Goal: Task Accomplishment & Management: Use online tool/utility

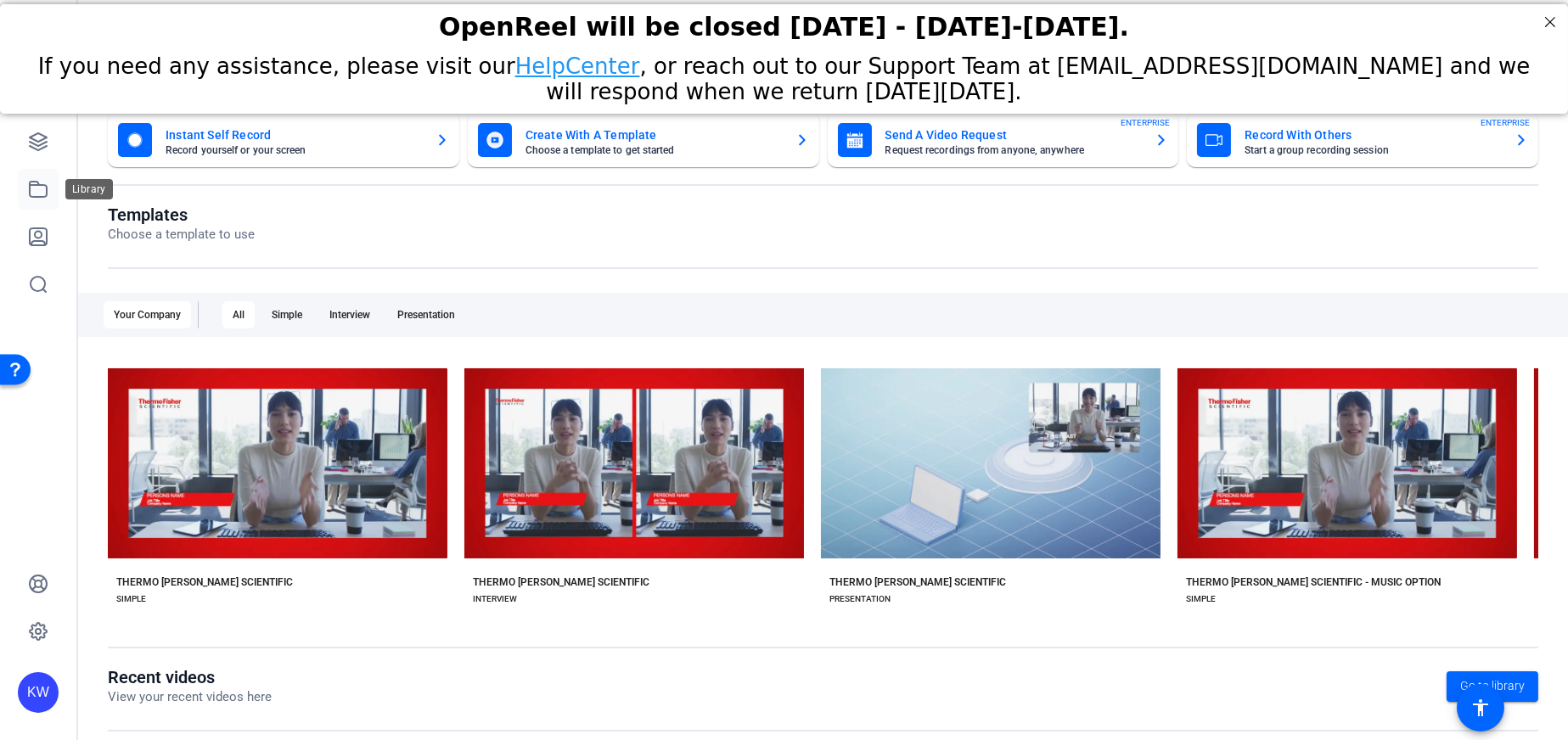
click at [39, 188] on icon at bounding box center [38, 189] width 20 height 20
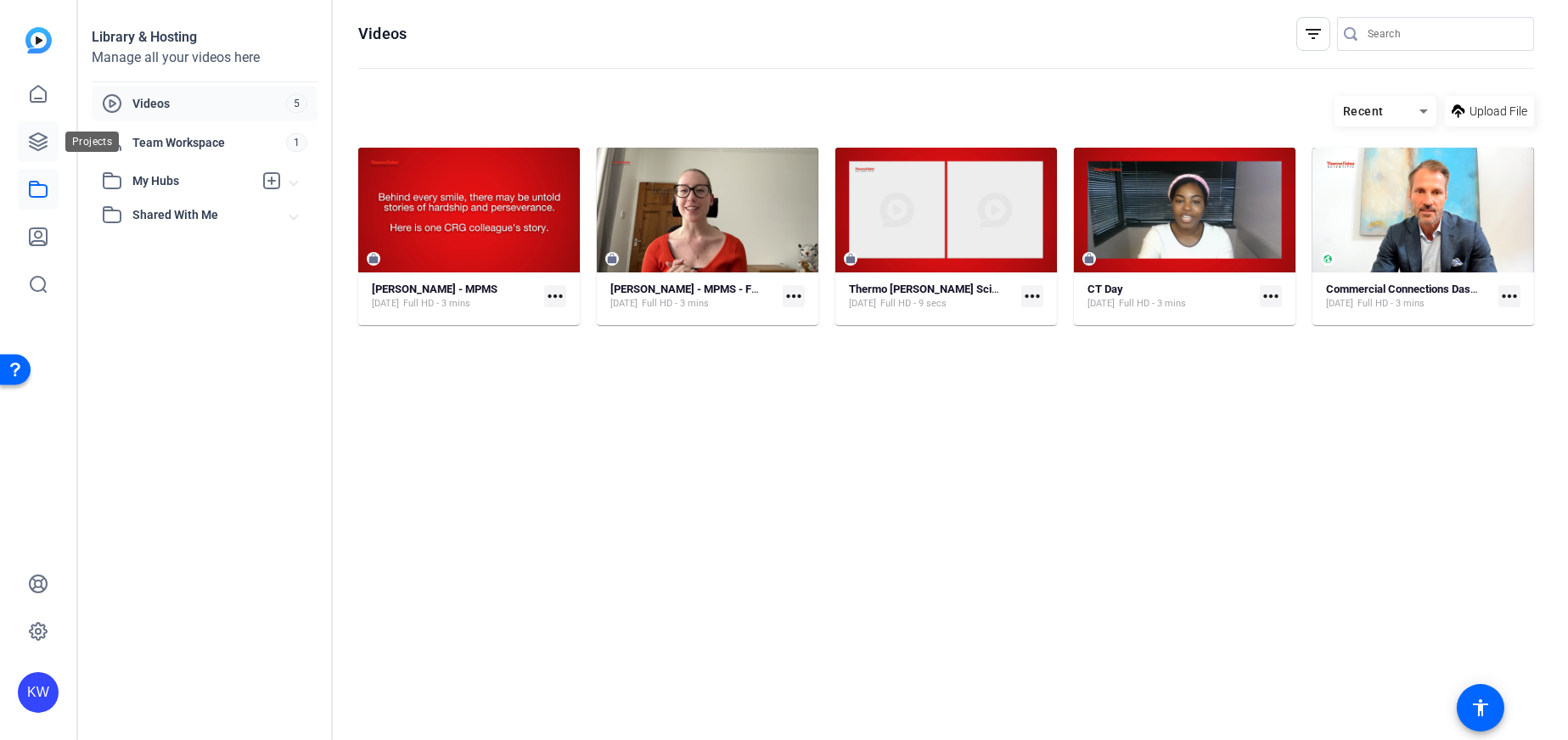
click at [35, 134] on icon at bounding box center [37, 141] width 17 height 17
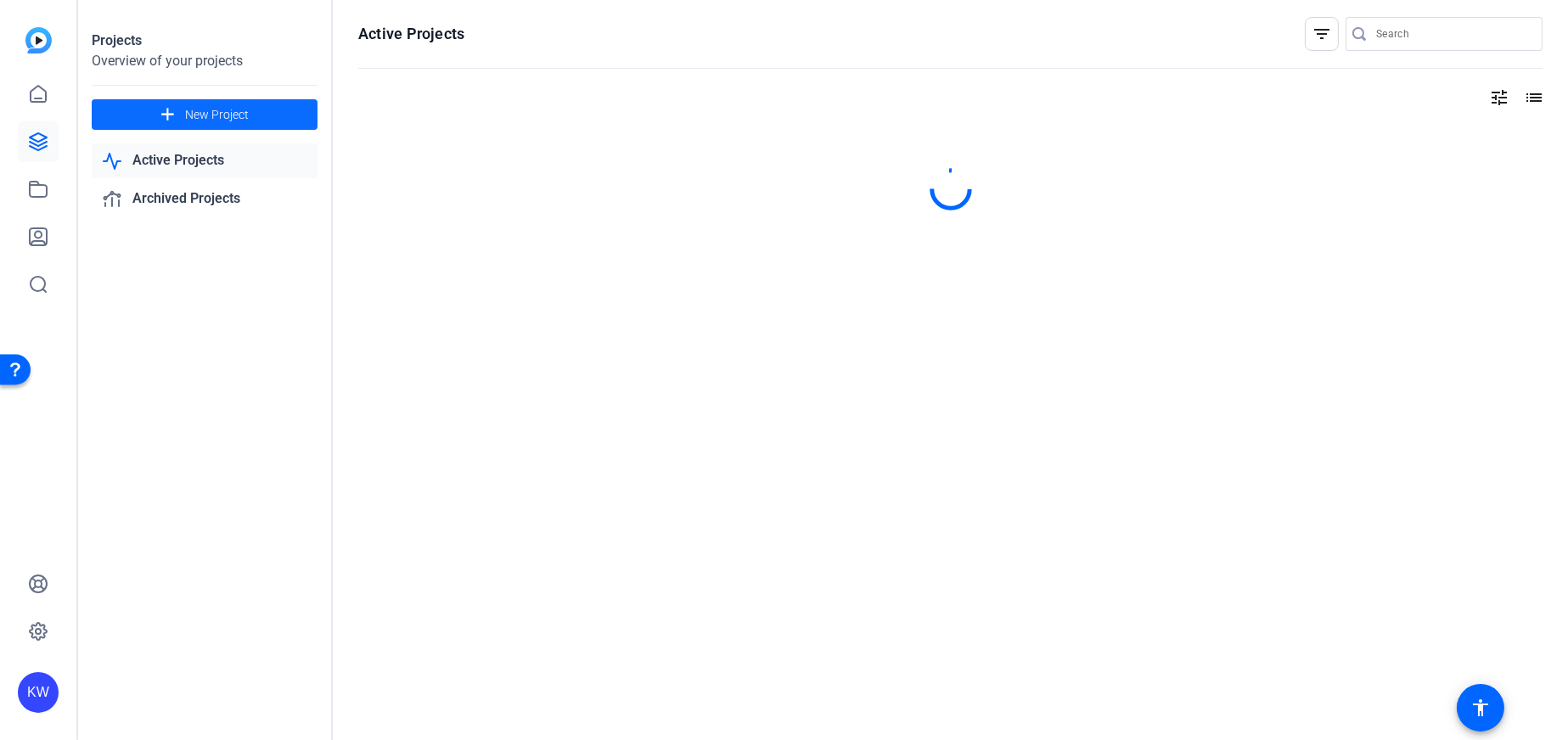
click at [216, 111] on span "New Project" at bounding box center [217, 115] width 64 height 18
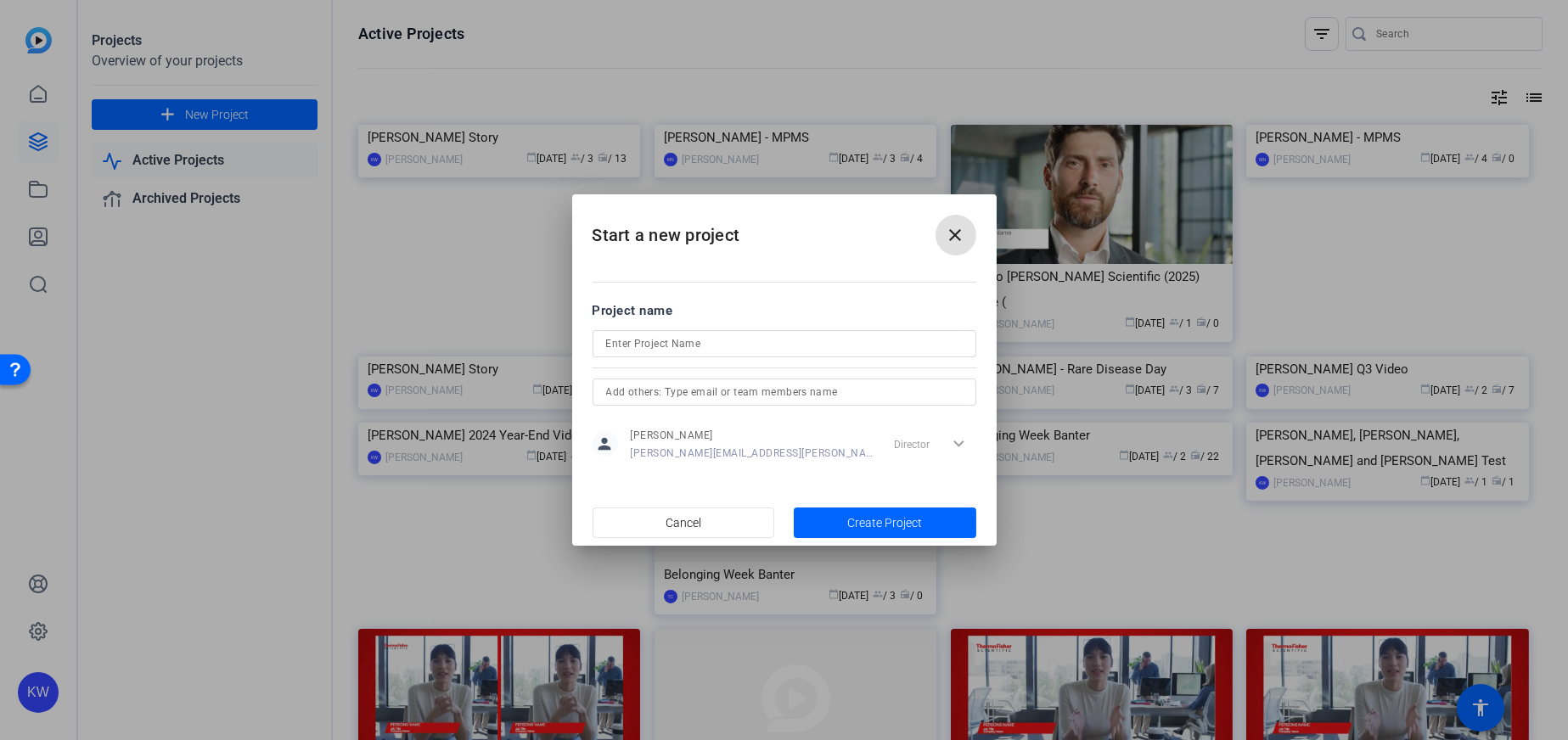
click at [738, 348] on input at bounding box center [784, 343] width 357 height 20
type input "Jennifer Paetzold-Garcia"
click at [723, 394] on input "text" at bounding box center [784, 392] width 357 height 20
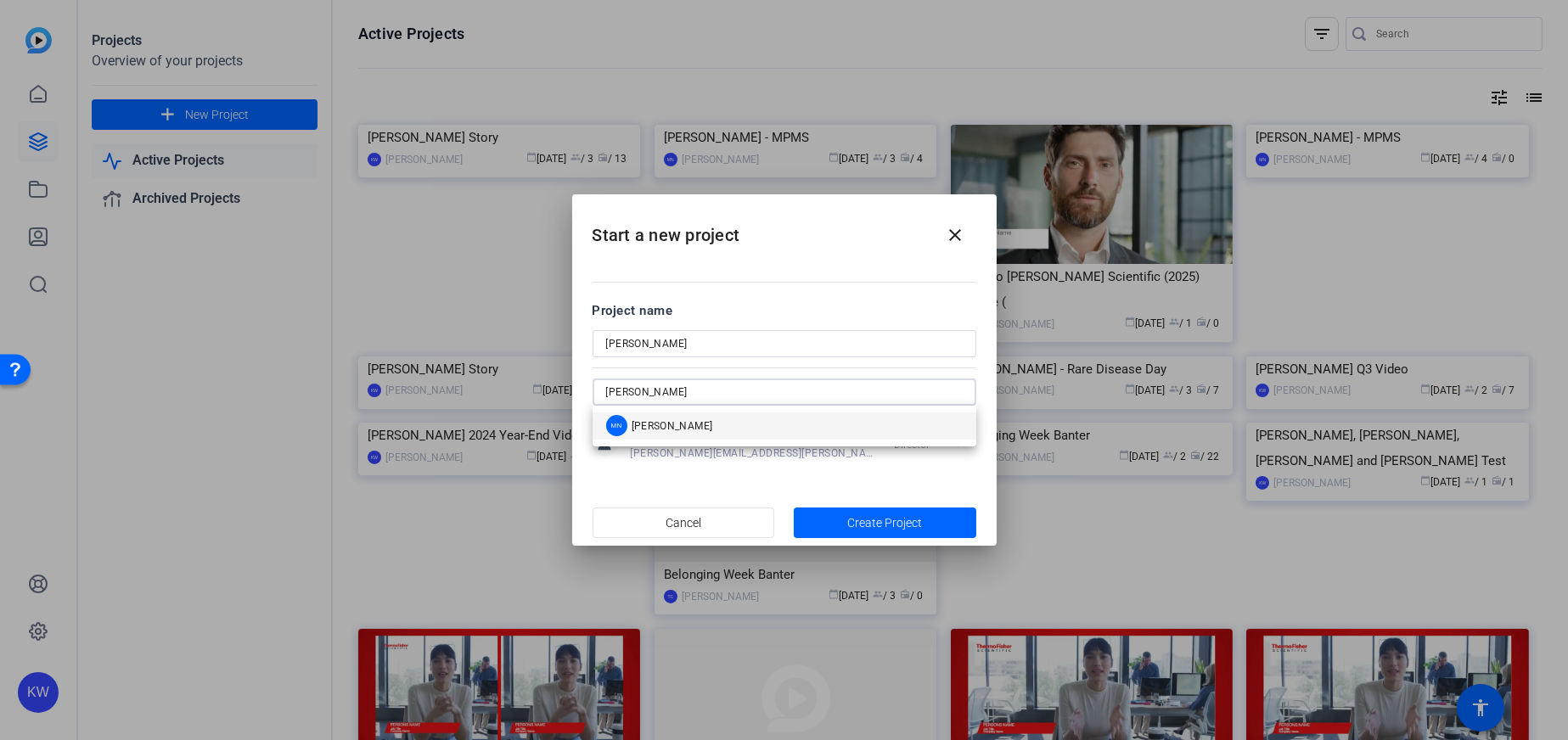
type input "morgan niel"
click at [705, 420] on span "Morgan Nielsen" at bounding box center [673, 426] width 82 height 13
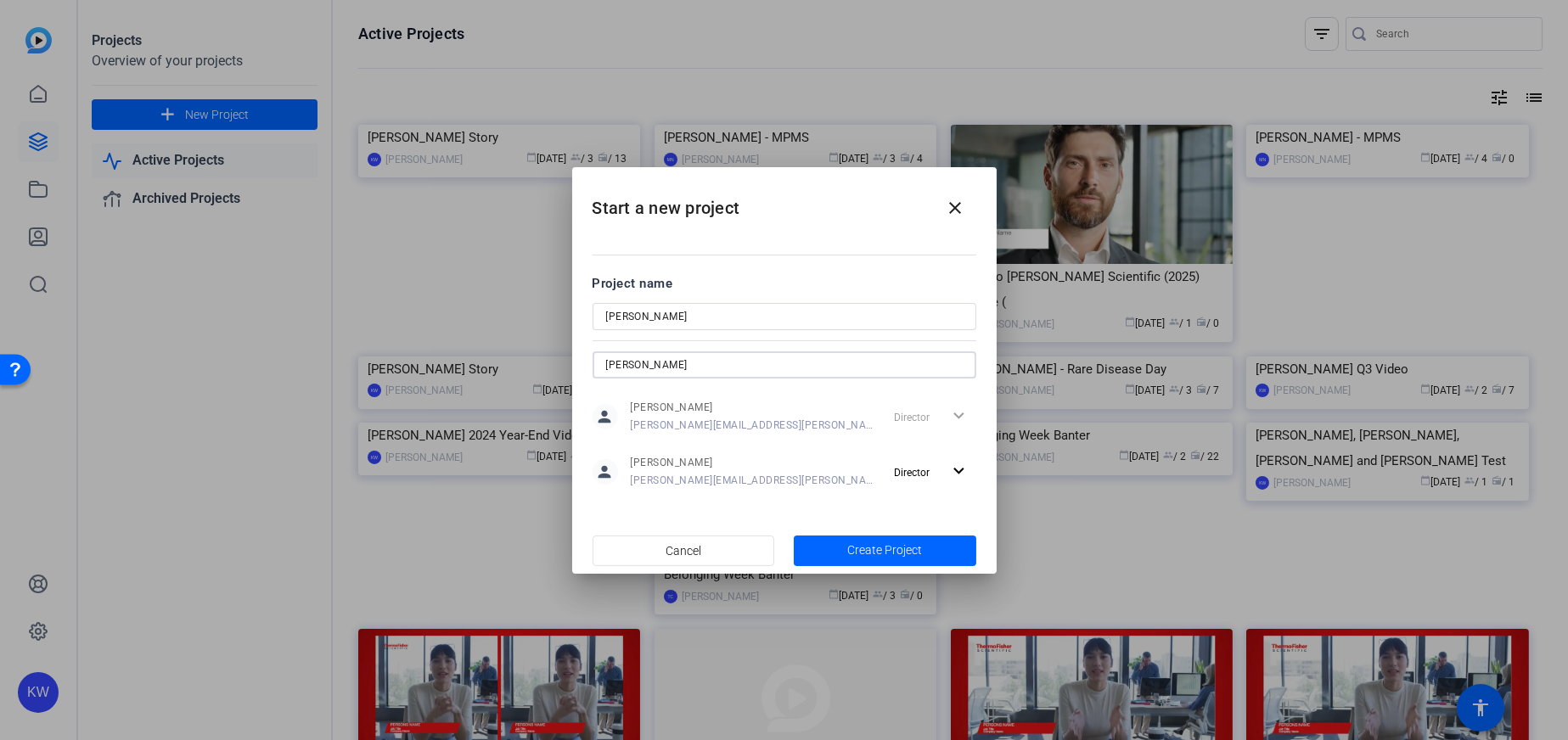
type input "jennifer paetzold-garcia"
drag, startPoint x: 685, startPoint y: 364, endPoint x: 421, endPoint y: 348, distance: 264.5
click at [421, 348] on div "Start a new project close Project name Jennifer Paetzold-Garcia jennifer paetzo…" at bounding box center [784, 370] width 1568 height 740
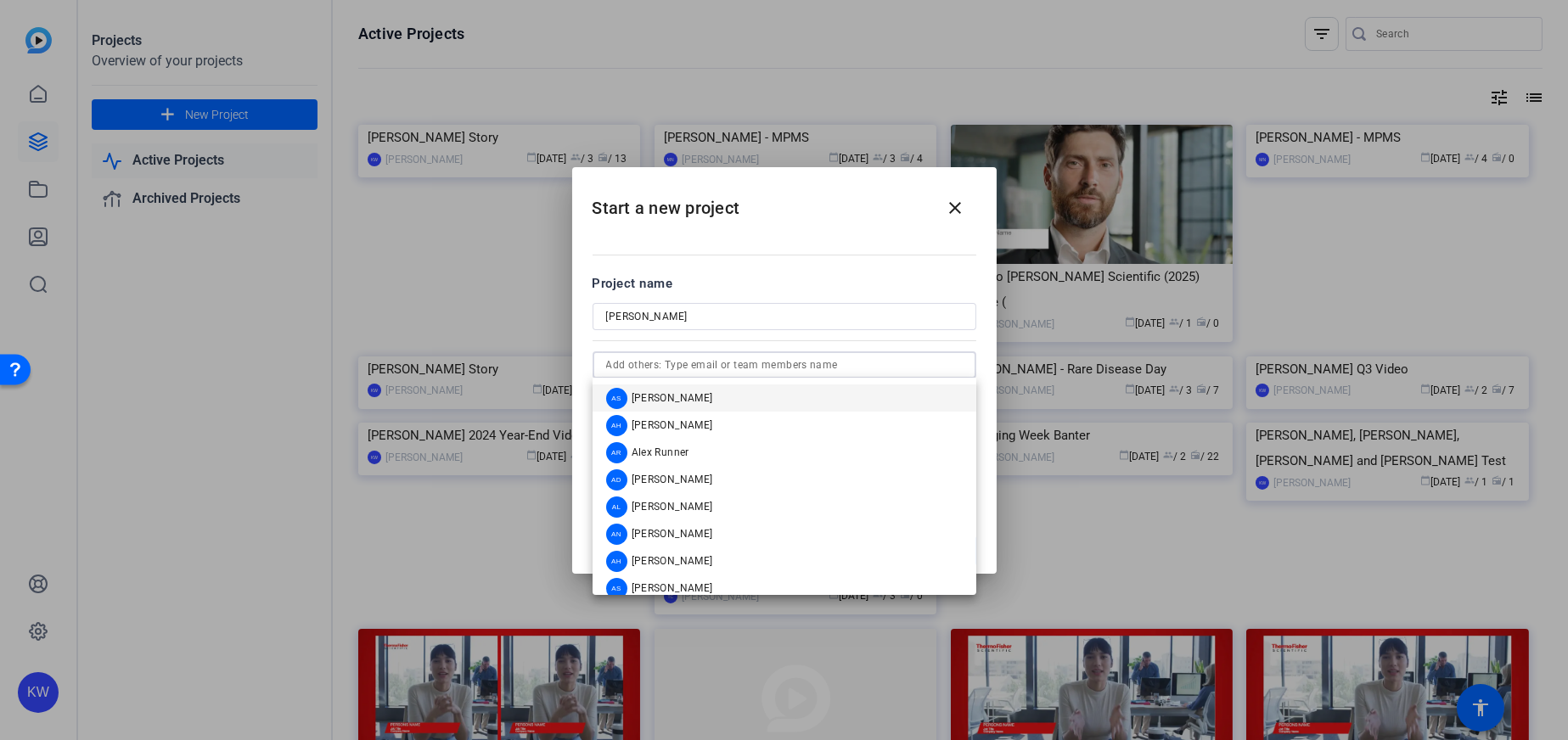
click at [750, 216] on h2 "Start a new project close" at bounding box center [784, 201] width 424 height 68
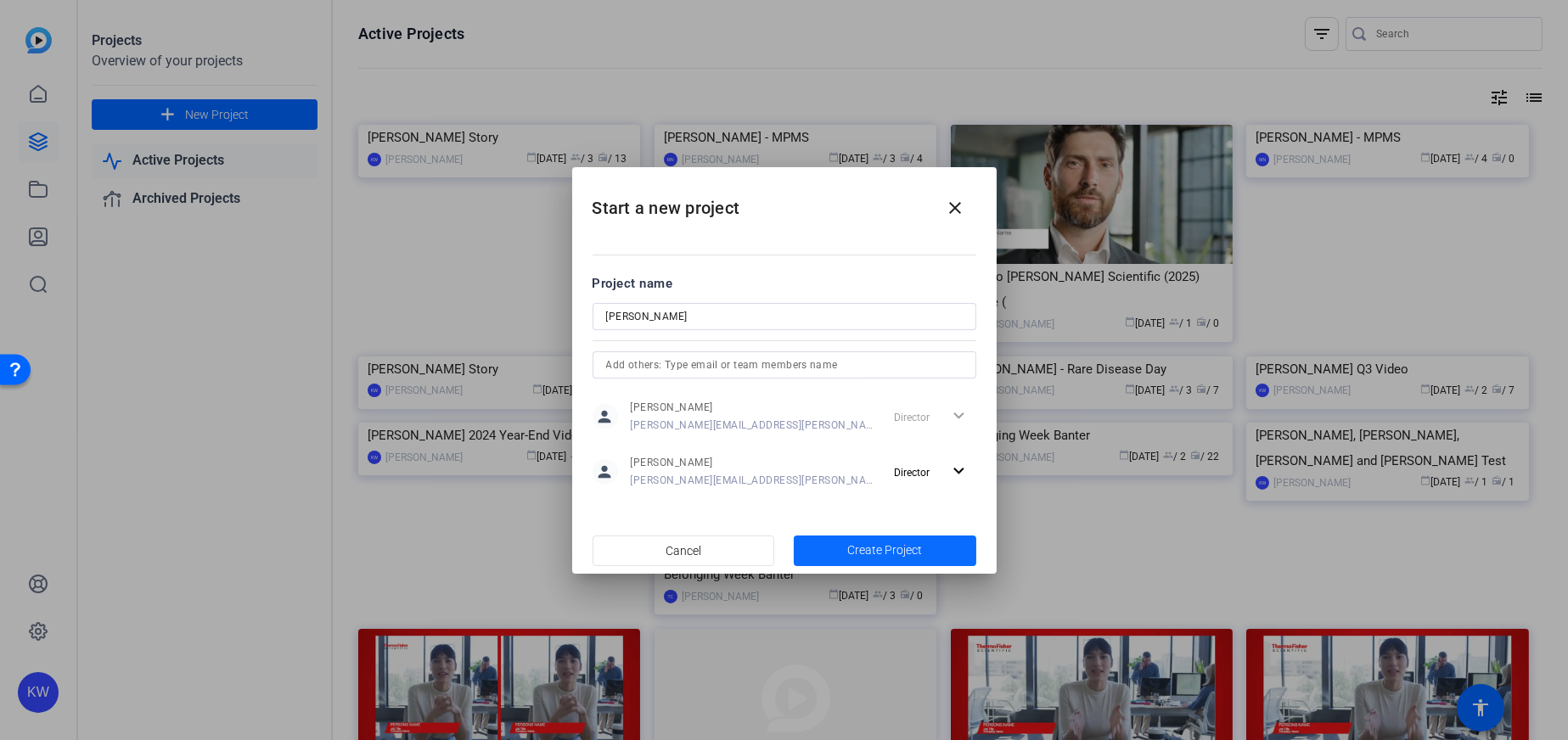
click at [931, 547] on span "button" at bounding box center [886, 551] width 183 height 41
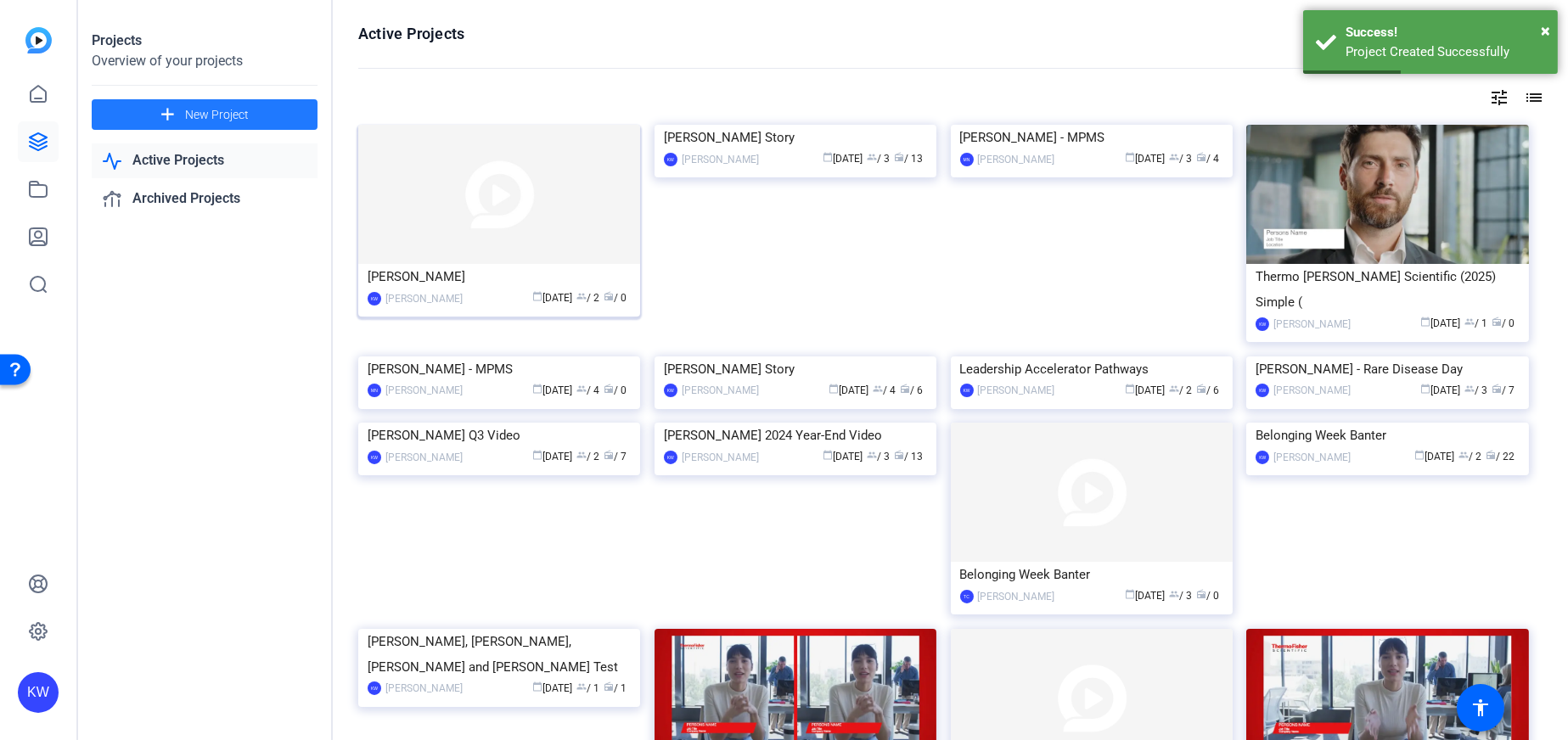
click at [461, 244] on img at bounding box center [500, 194] width 282 height 139
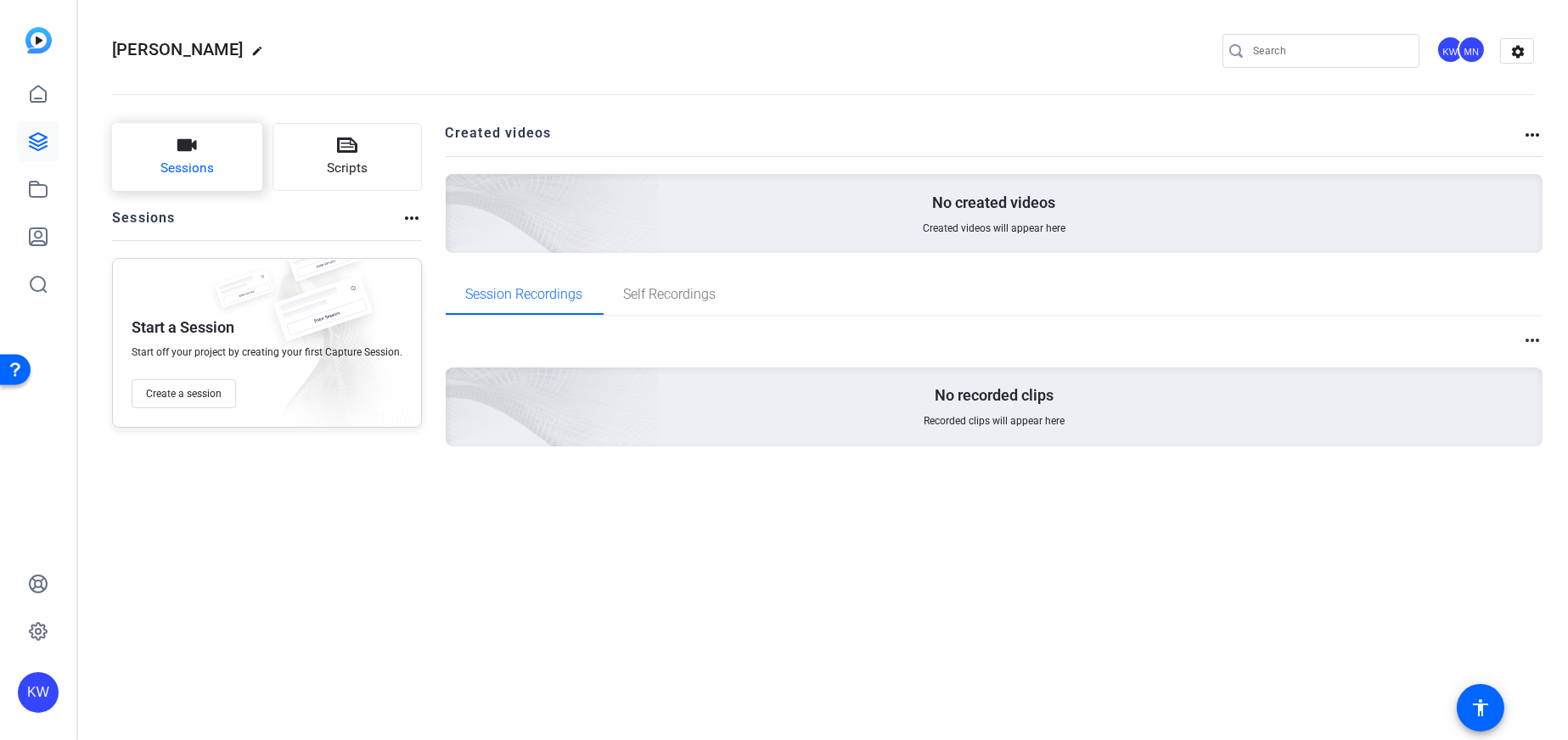
click at [172, 157] on button "Sessions" at bounding box center [186, 157] width 150 height 68
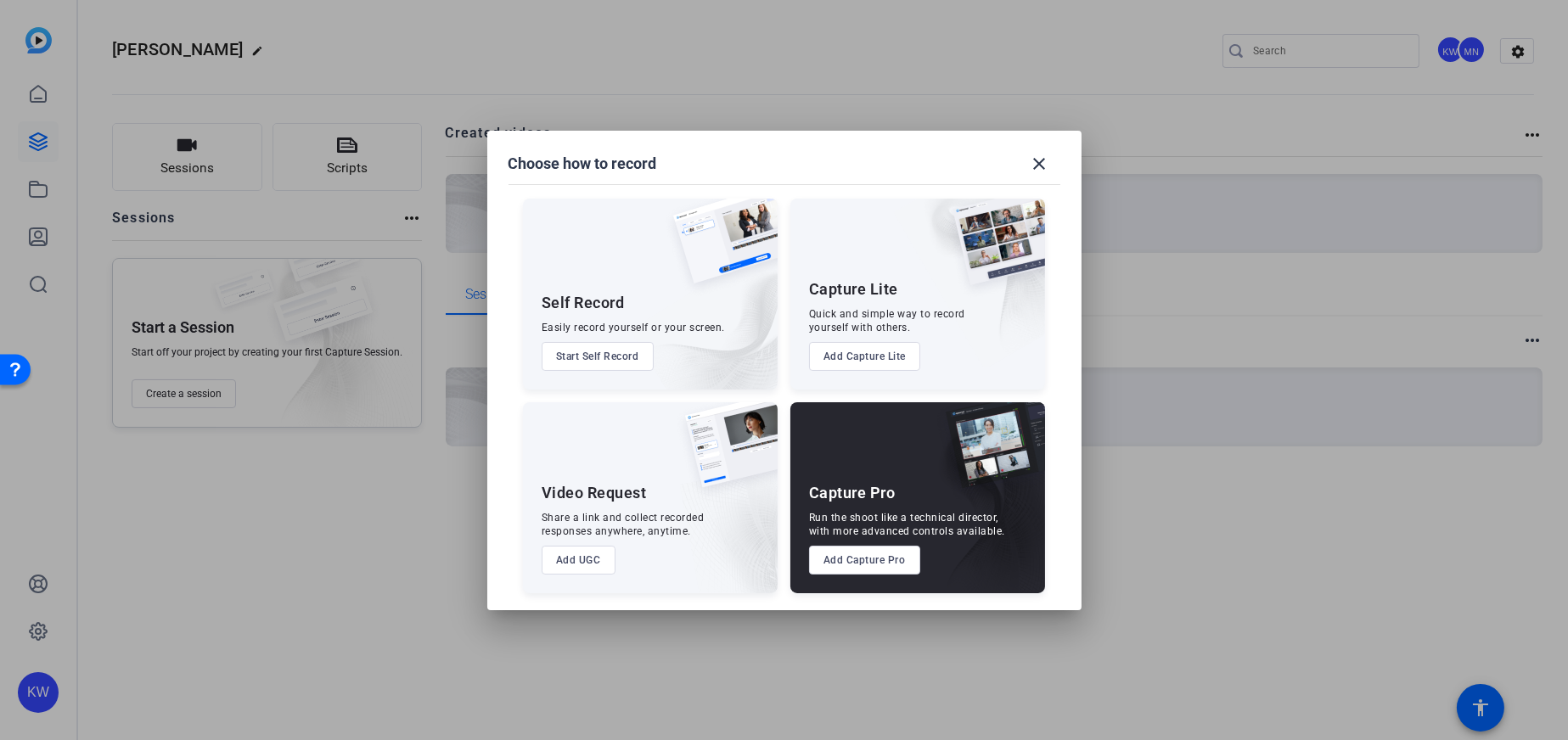
click at [898, 561] on button "Add Capture Pro" at bounding box center [864, 560] width 111 height 29
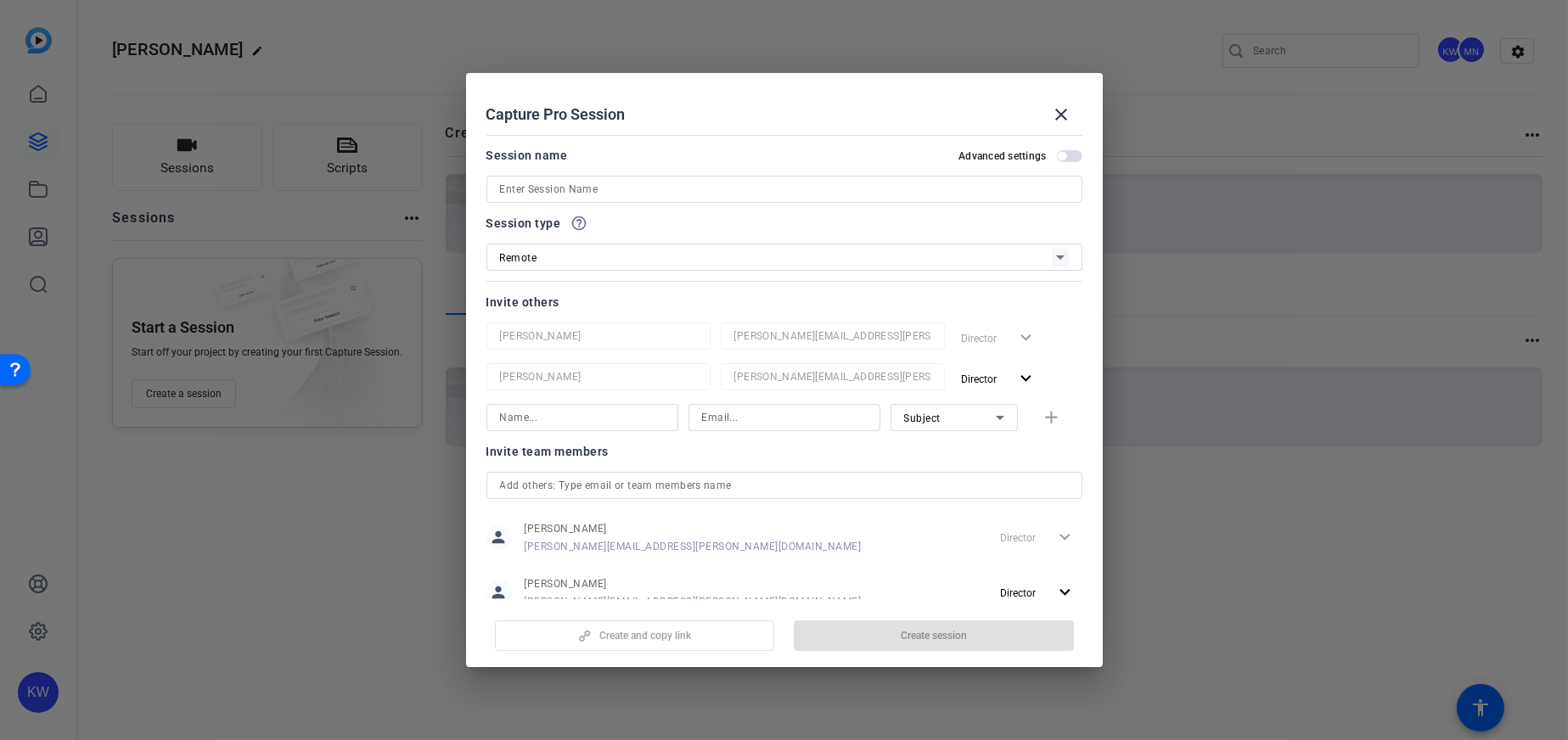
click at [630, 188] on input at bounding box center [784, 189] width 569 height 20
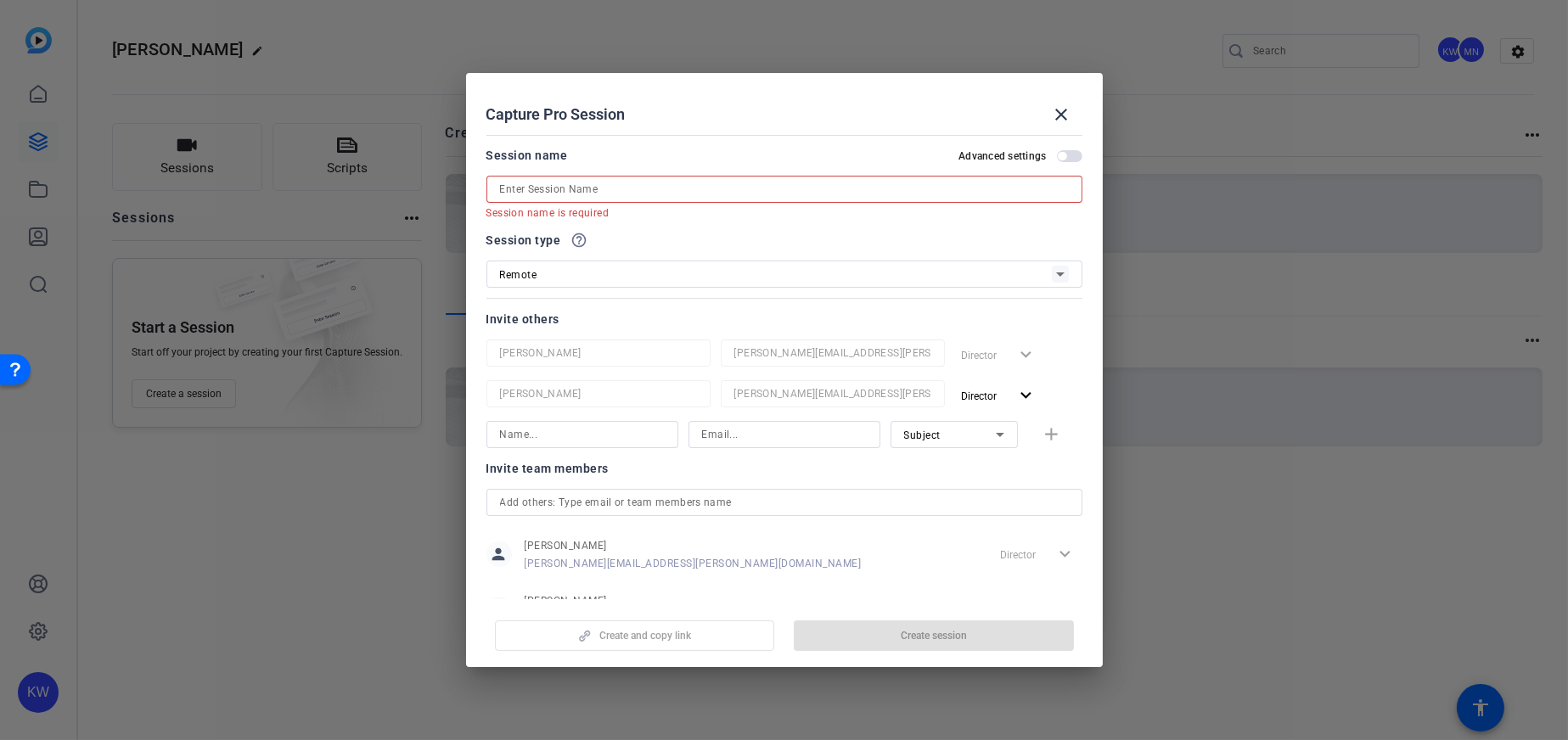
click at [578, 176] on div at bounding box center [784, 189] width 569 height 28
click at [568, 186] on input at bounding box center [784, 189] width 569 height 20
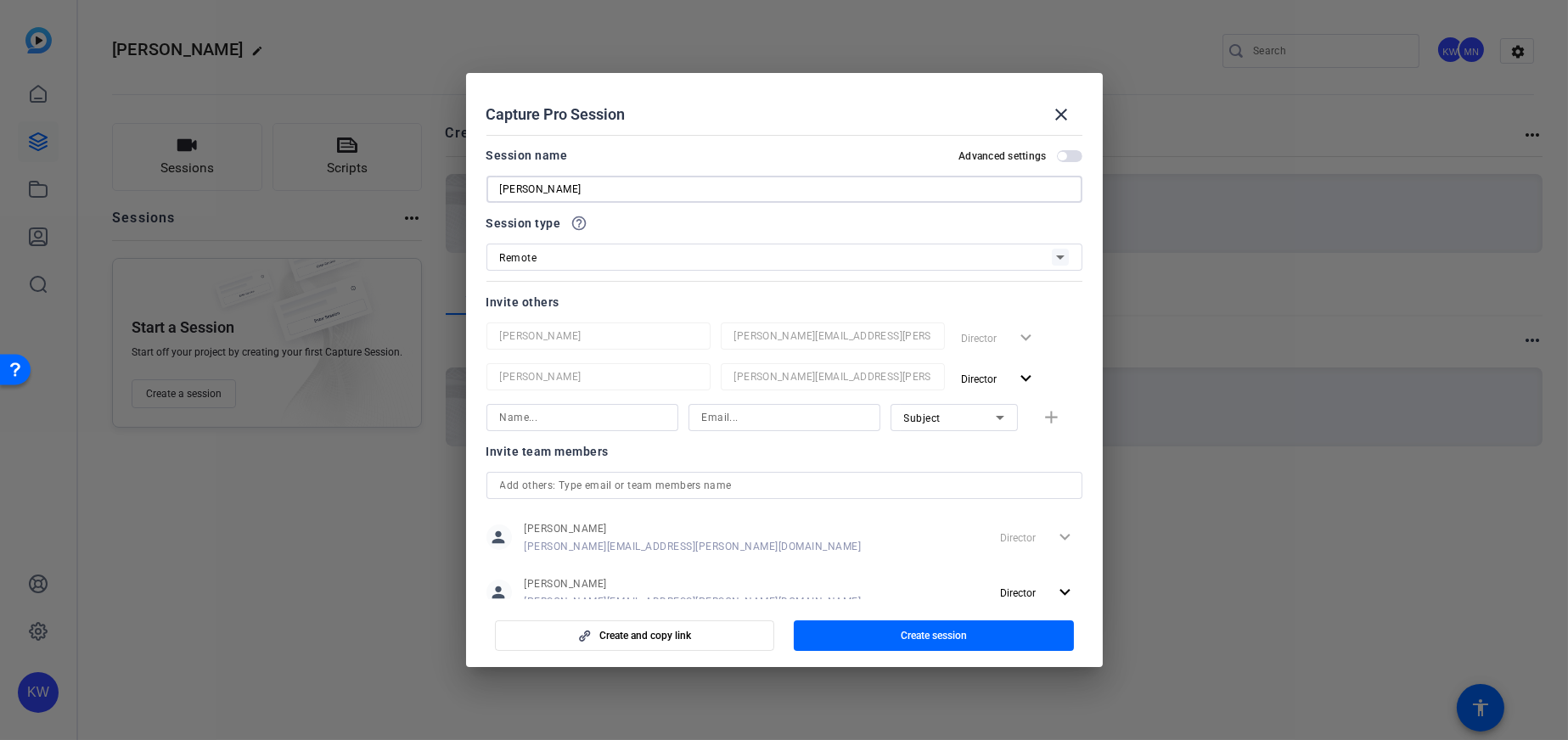
paste input "Paetzold-Garcia, Jennifer"
drag, startPoint x: 623, startPoint y: 190, endPoint x: 733, endPoint y: 183, distance: 110.2
click at [732, 193] on input "Jennifer Paetzold-Garcia, Jennifer" at bounding box center [784, 189] width 569 height 20
type input "Jennifer Paetzold-Garcia"
click at [620, 307] on div "Invite others" at bounding box center [784, 302] width 596 height 20
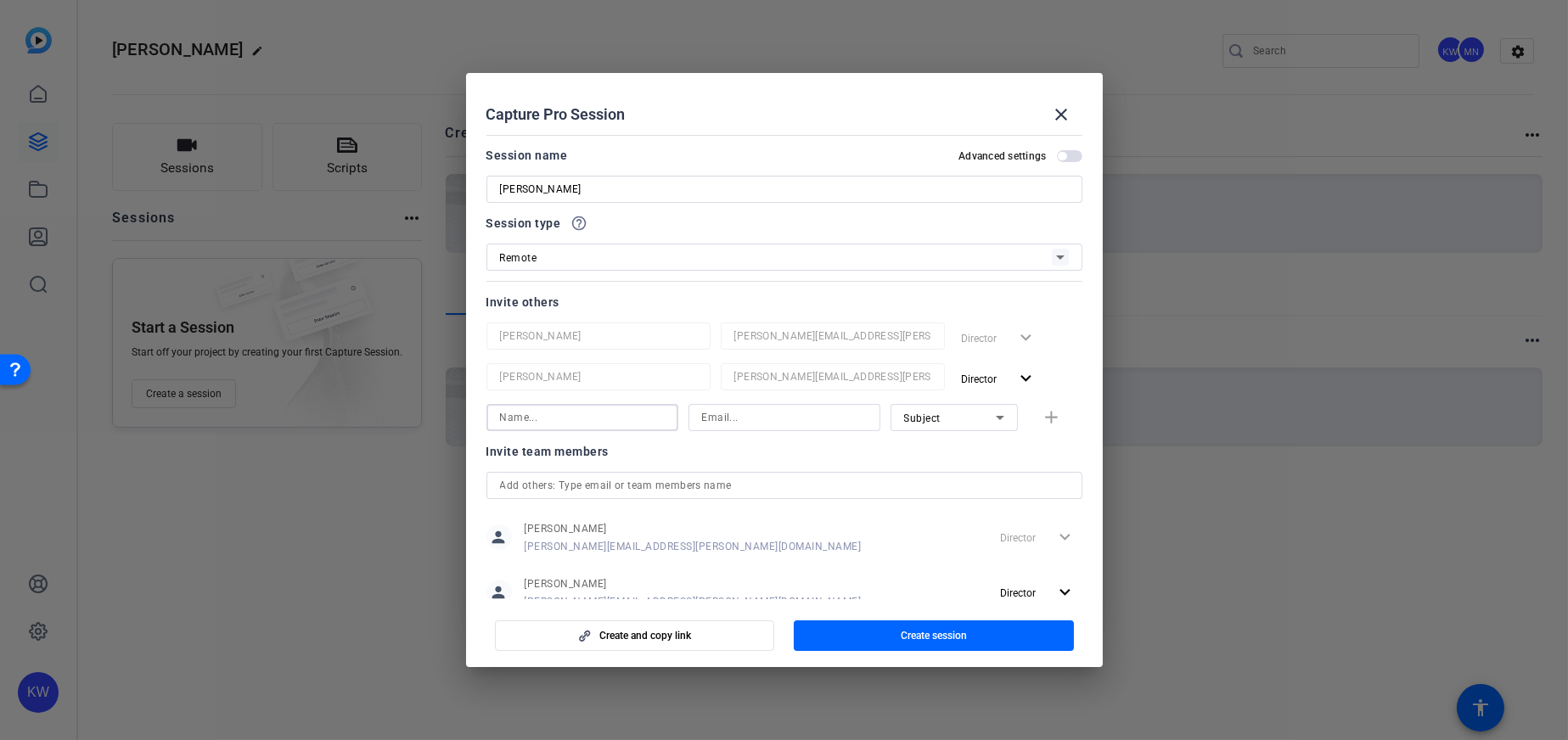
click at [547, 412] on input at bounding box center [582, 417] width 165 height 20
click at [593, 488] on div at bounding box center [784, 485] width 569 height 28
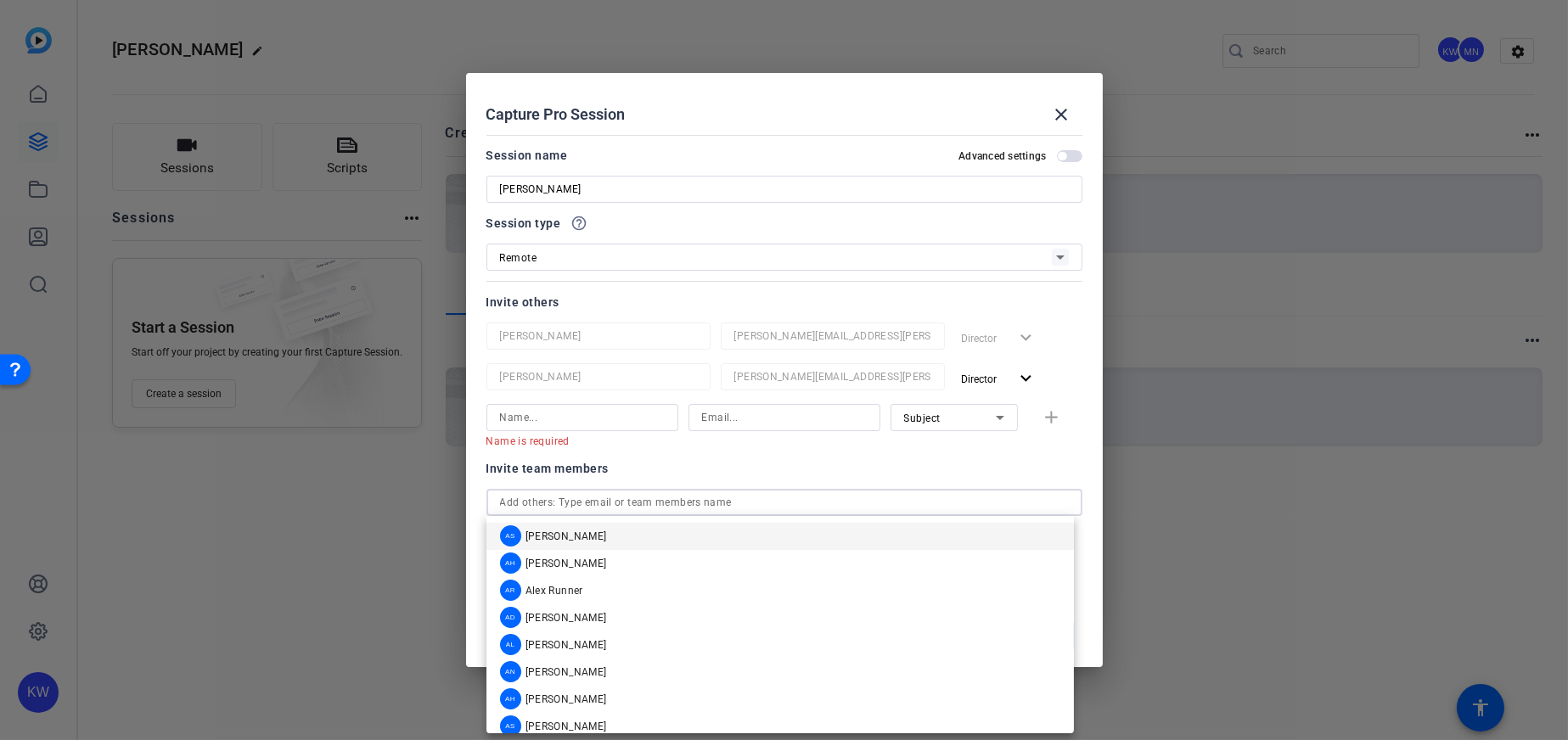
click at [583, 398] on div at bounding box center [598, 399] width 225 height 19
click at [570, 421] on input at bounding box center [582, 417] width 165 height 20
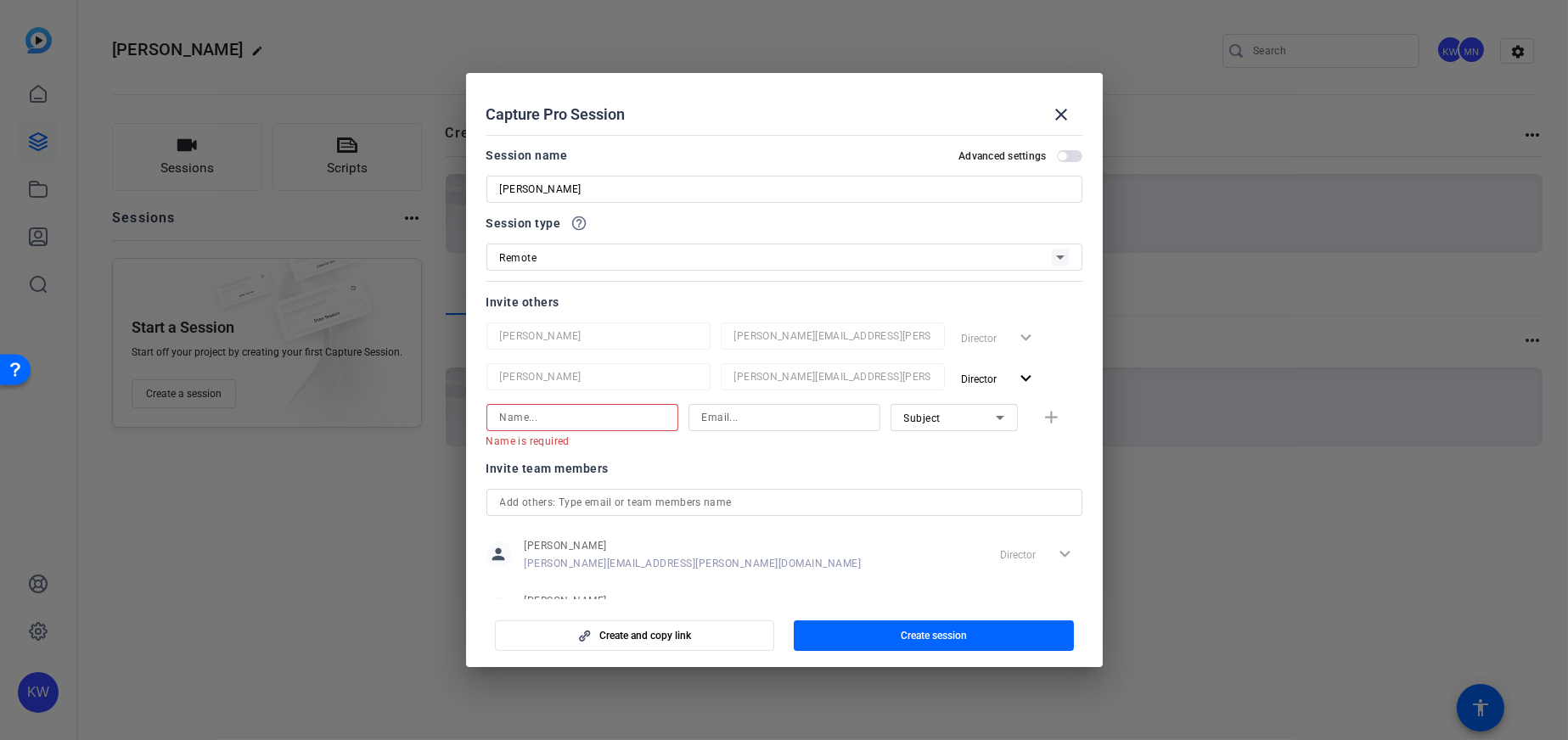
click at [550, 411] on input at bounding box center [582, 417] width 165 height 20
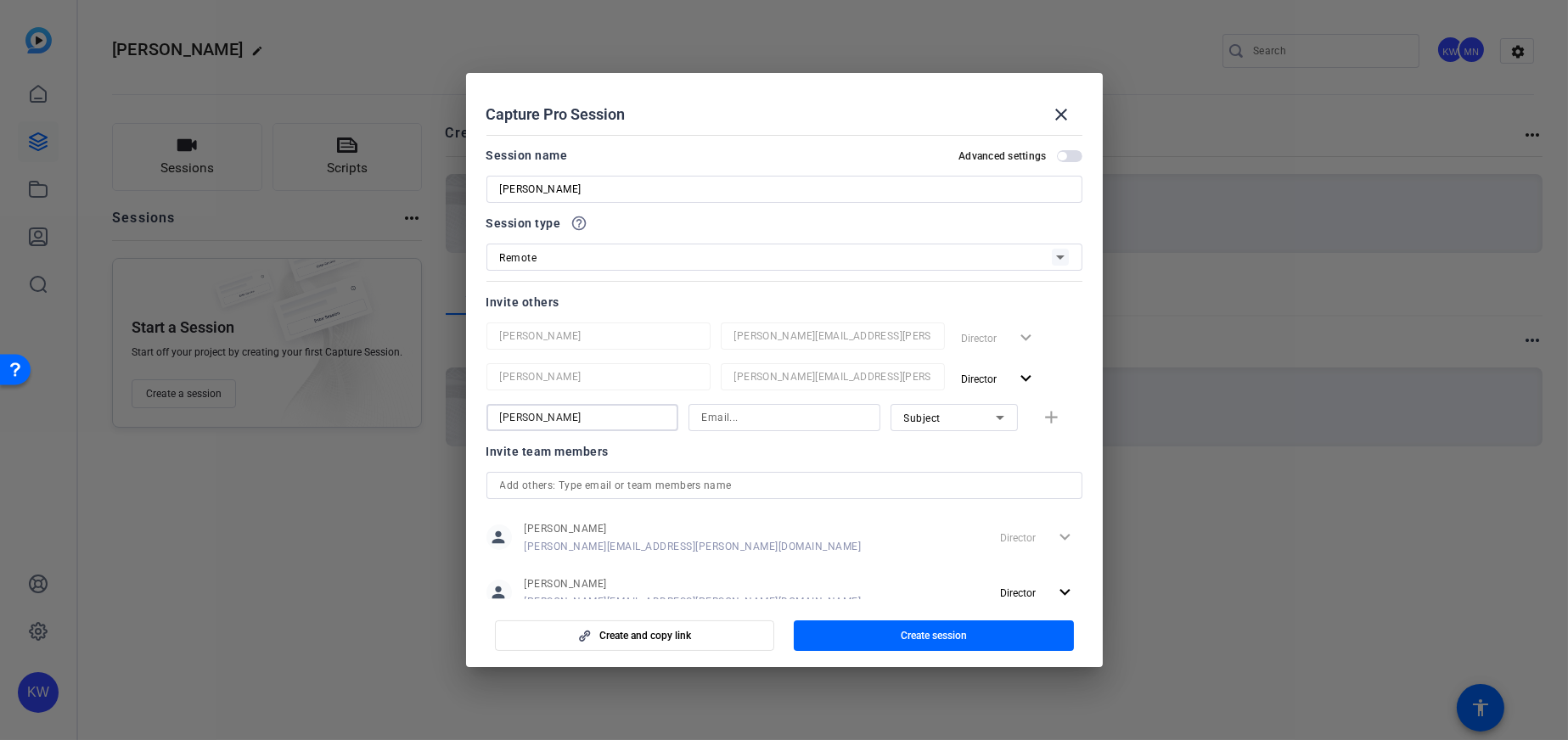
type input "Jennifer"
drag, startPoint x: 745, startPoint y: 410, endPoint x: 745, endPoint y: 420, distance: 10.0
click at [745, 410] on input at bounding box center [784, 417] width 165 height 20
paste input "jennifer.paetzold-garcia@thermofisher.com"
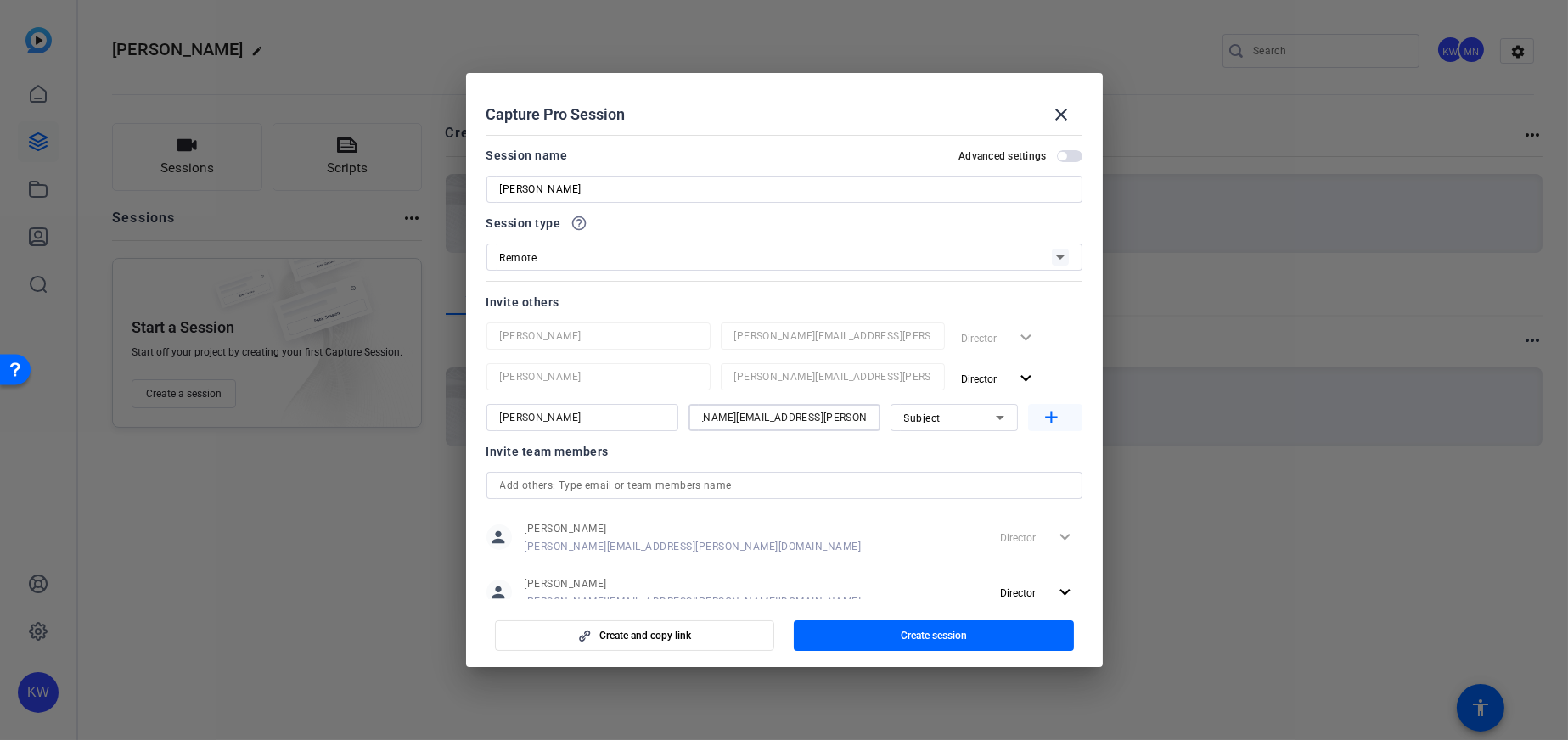
type input "jennifer.paetzold-garcia@thermofisher.com"
click at [1041, 416] on mat-icon "add" at bounding box center [1052, 418] width 21 height 21
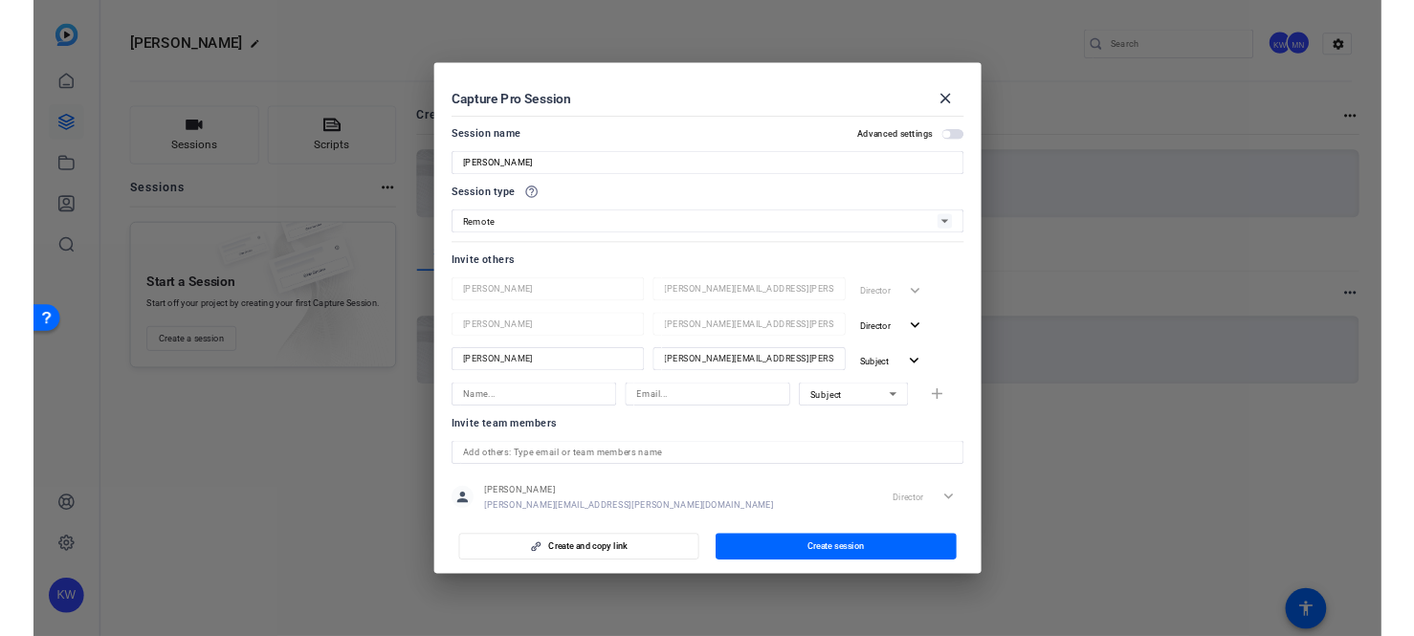
scroll to position [0, 0]
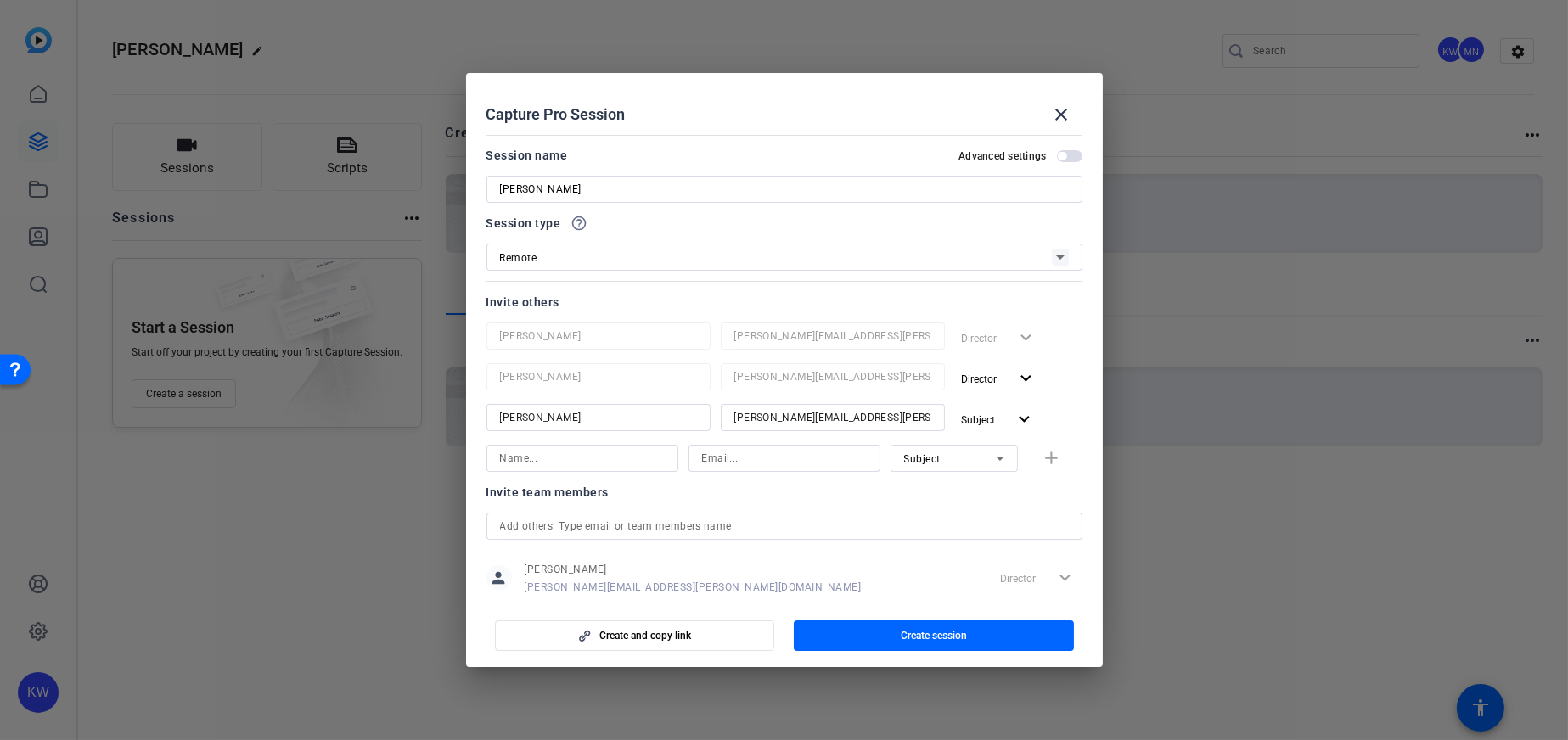
click at [870, 563] on span "button" at bounding box center [934, 636] width 280 height 41
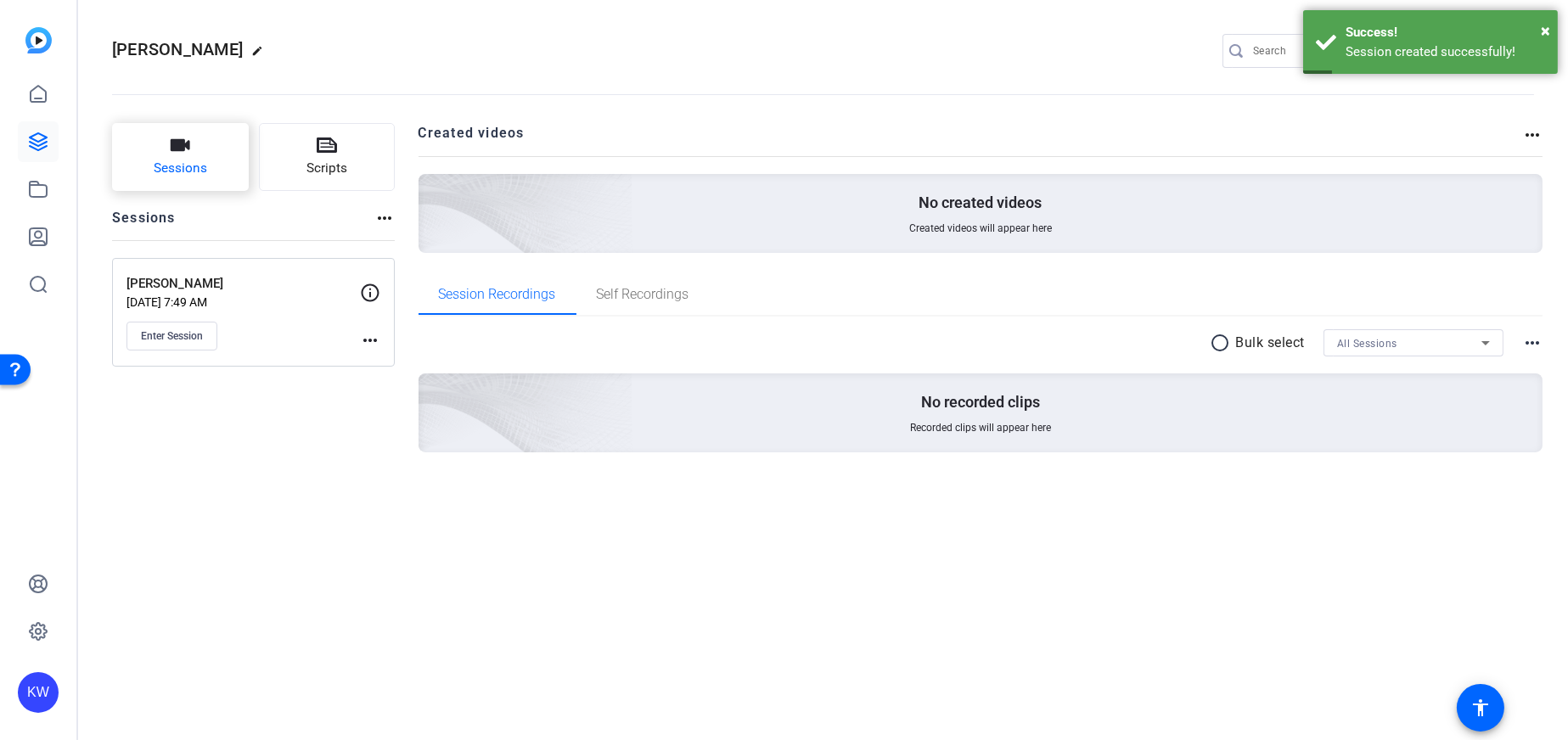
click at [216, 170] on button "Sessions" at bounding box center [180, 157] width 137 height 68
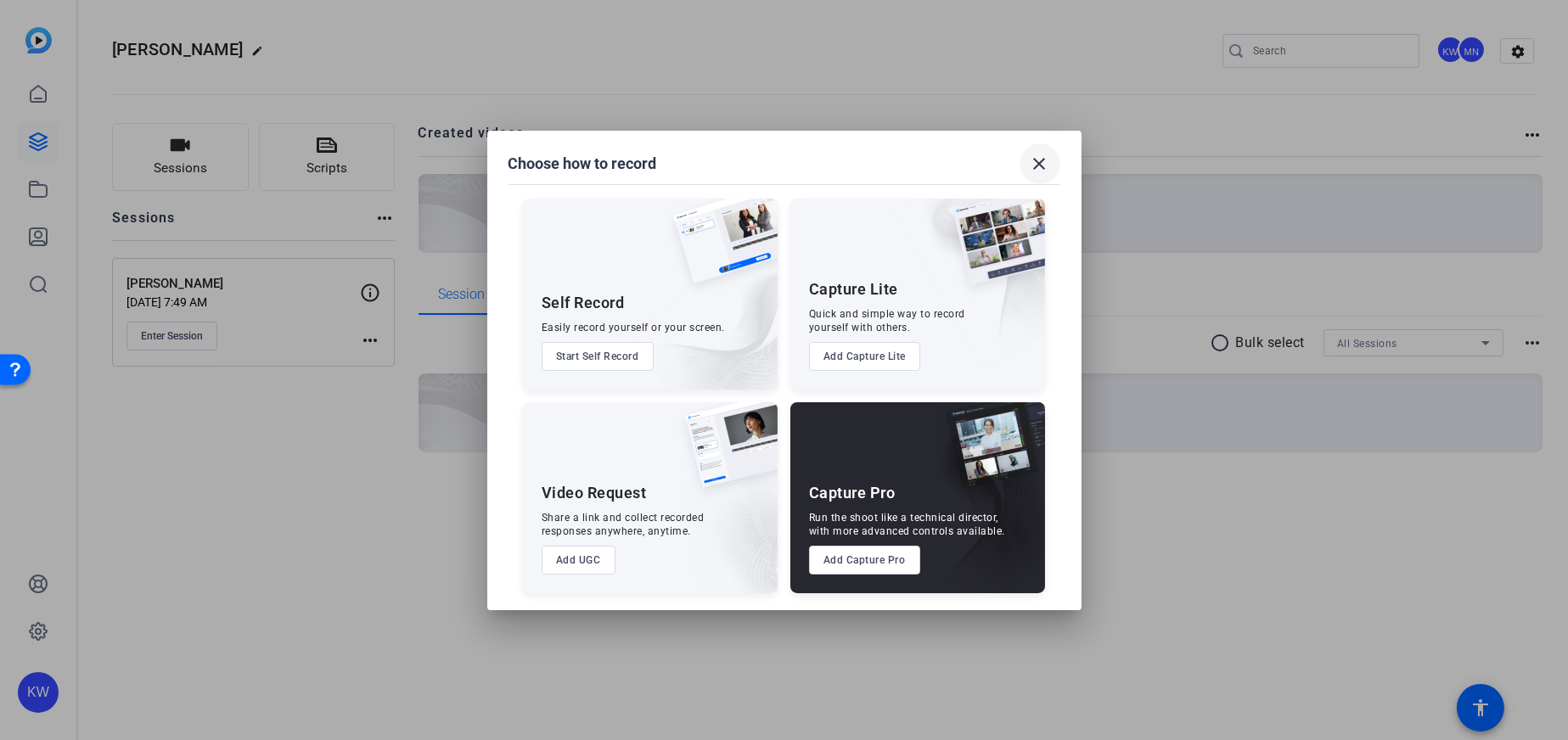
click at [1044, 167] on mat-icon "close" at bounding box center [1039, 163] width 20 height 20
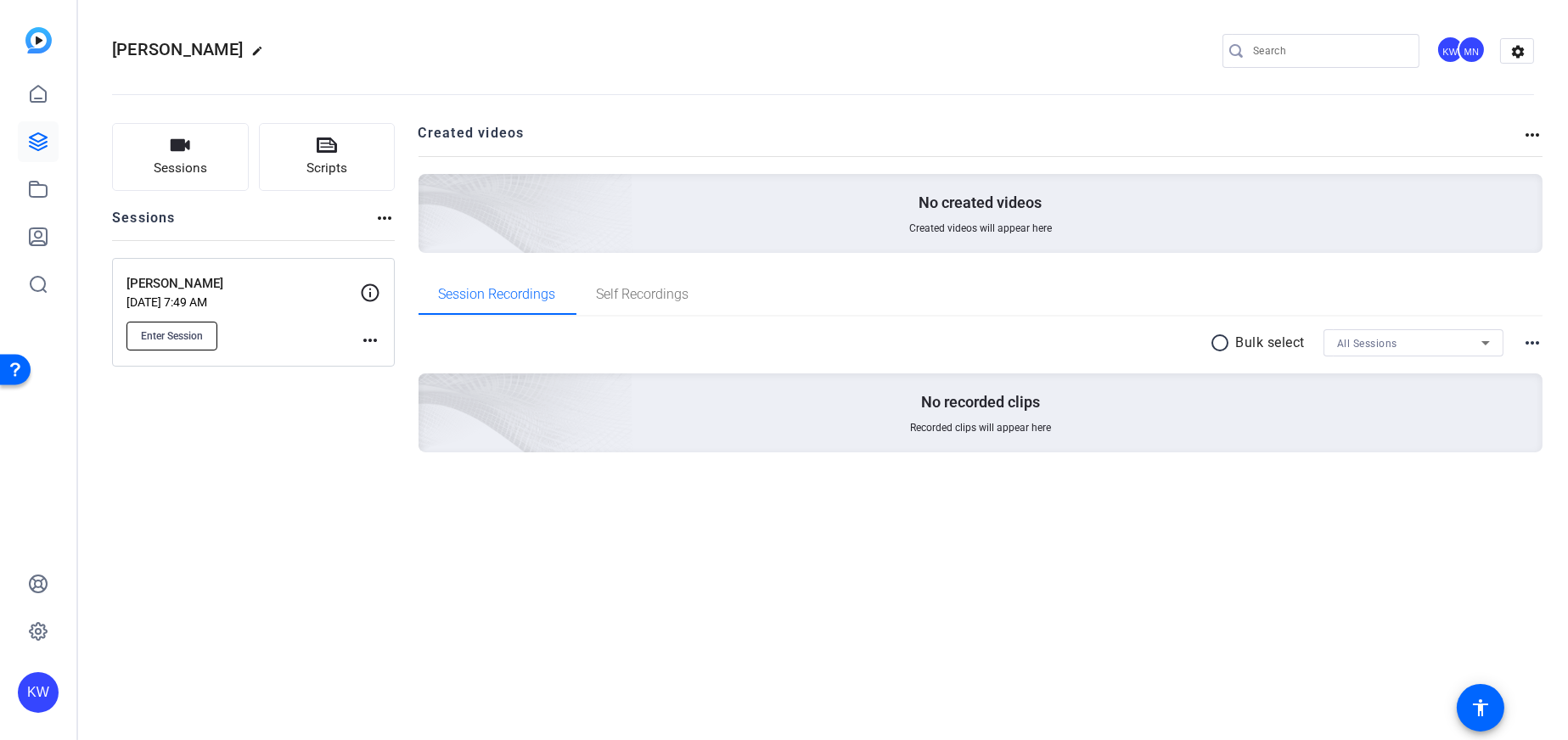
click at [177, 333] on span "Enter Session" at bounding box center [172, 335] width 62 height 13
click at [180, 332] on span "Enter Session" at bounding box center [172, 335] width 62 height 13
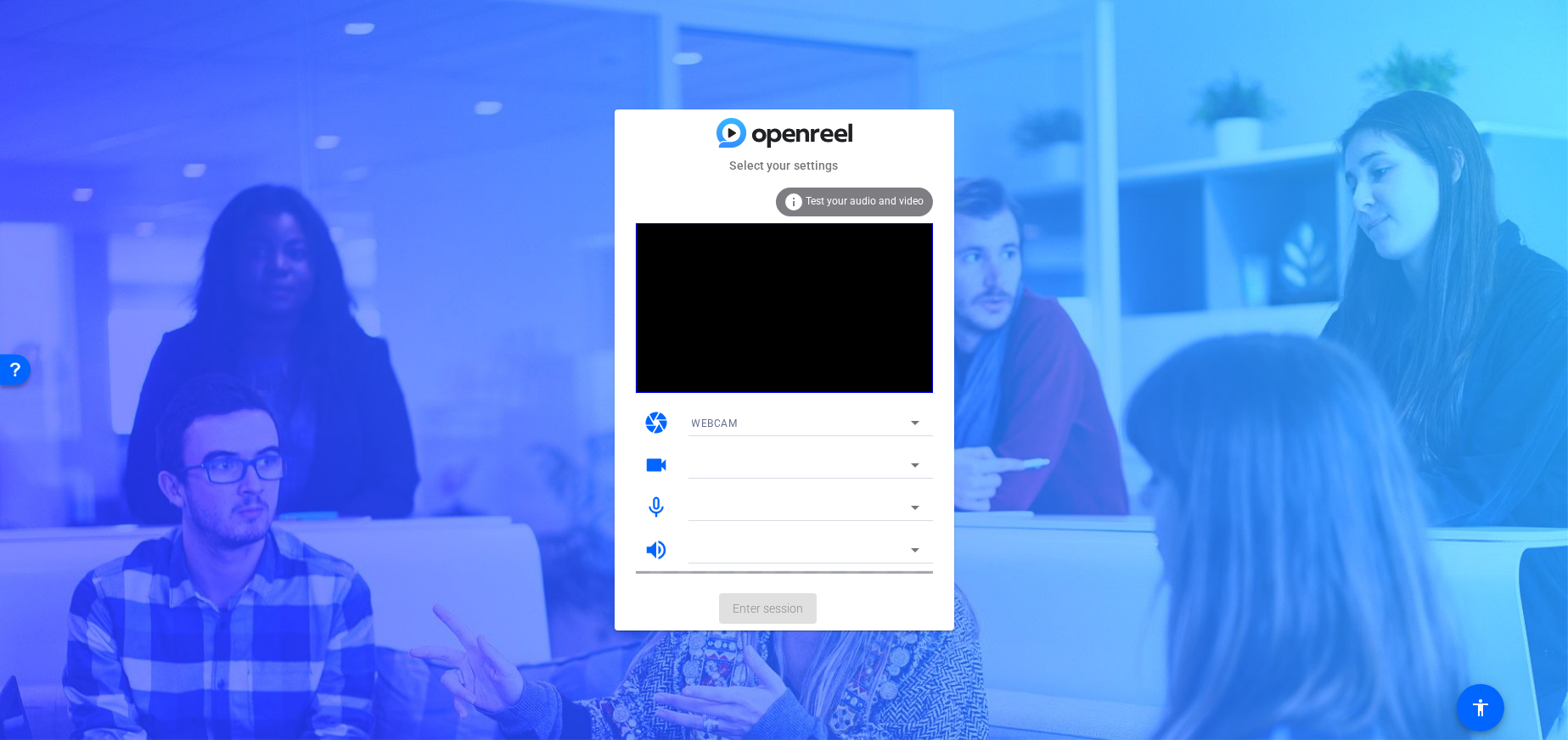
click at [746, 606] on mat-card-actions "Enter session" at bounding box center [784, 609] width 340 height 44
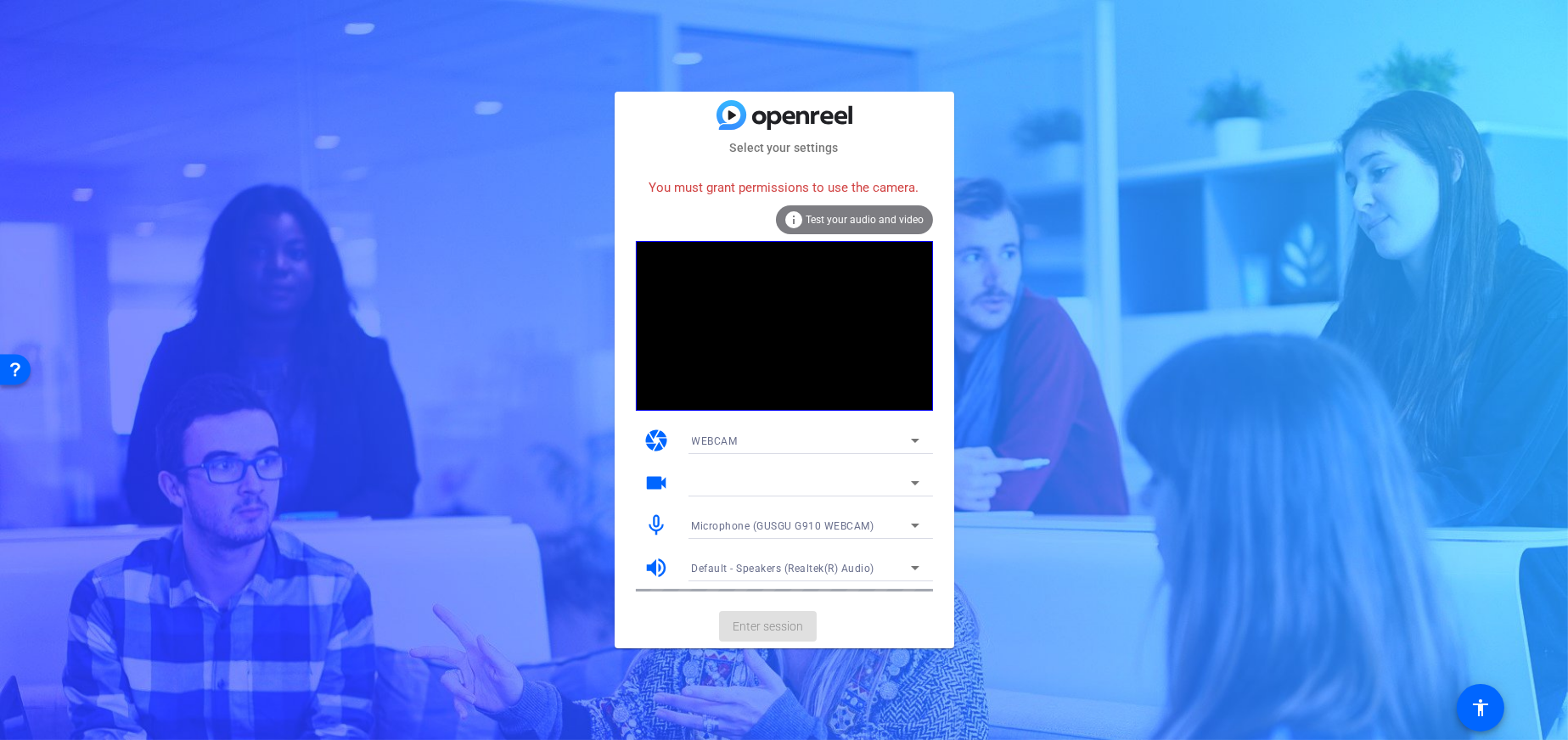
click at [790, 606] on mat-card-actions "Enter session" at bounding box center [784, 626] width 340 height 44
click at [780, 446] on div "WEBCAM" at bounding box center [801, 441] width 219 height 21
click at [768, 471] on mat-option "WEBCAM" at bounding box center [805, 474] width 255 height 28
click at [760, 482] on div at bounding box center [801, 483] width 219 height 20
click at [902, 470] on div at bounding box center [806, 483] width 227 height 28
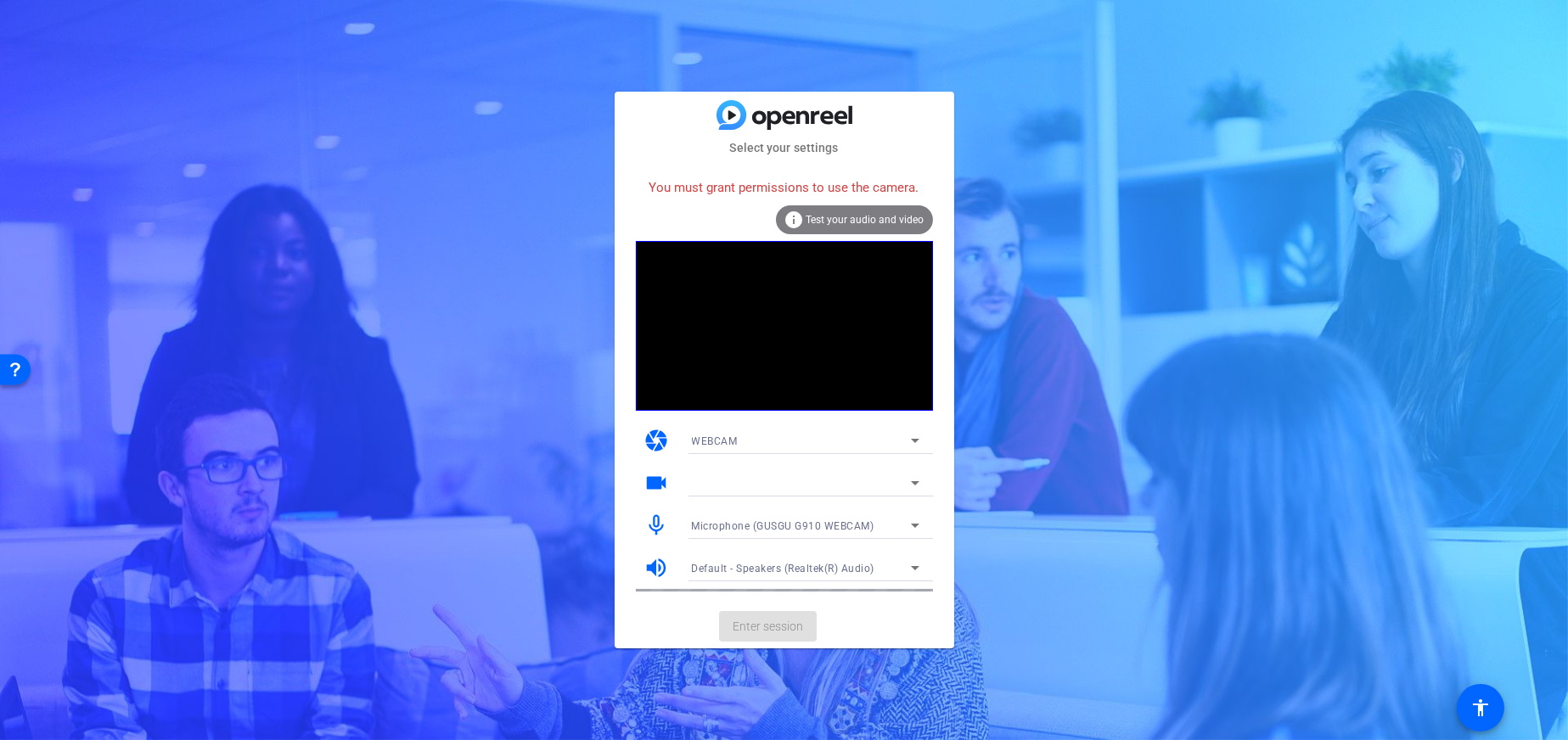
click at [761, 627] on mat-card-actions "Enter session" at bounding box center [784, 626] width 340 height 44
click at [867, 224] on span "Test your audio and video" at bounding box center [865, 219] width 118 height 12
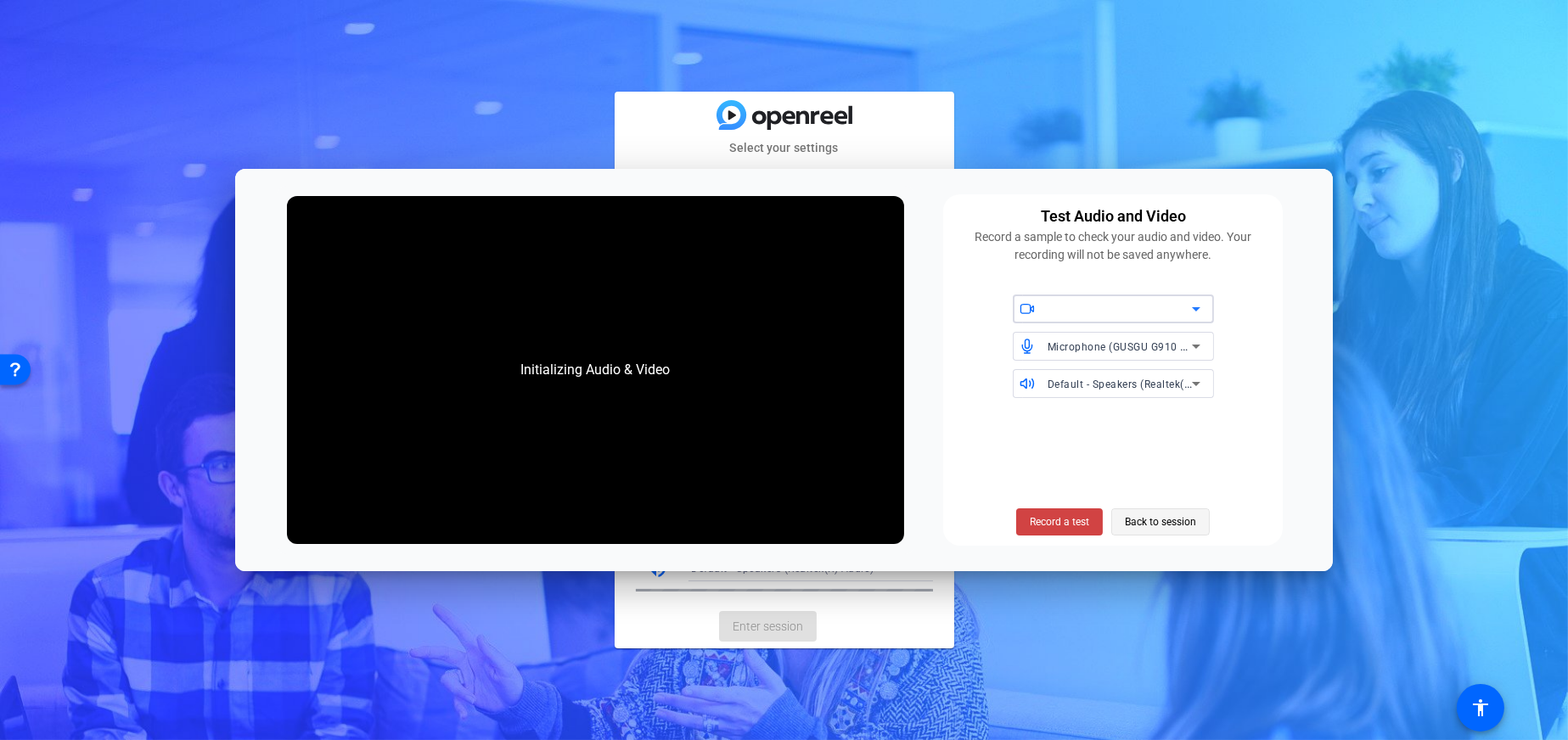
click at [1151, 516] on span "Back to session" at bounding box center [1161, 522] width 71 height 32
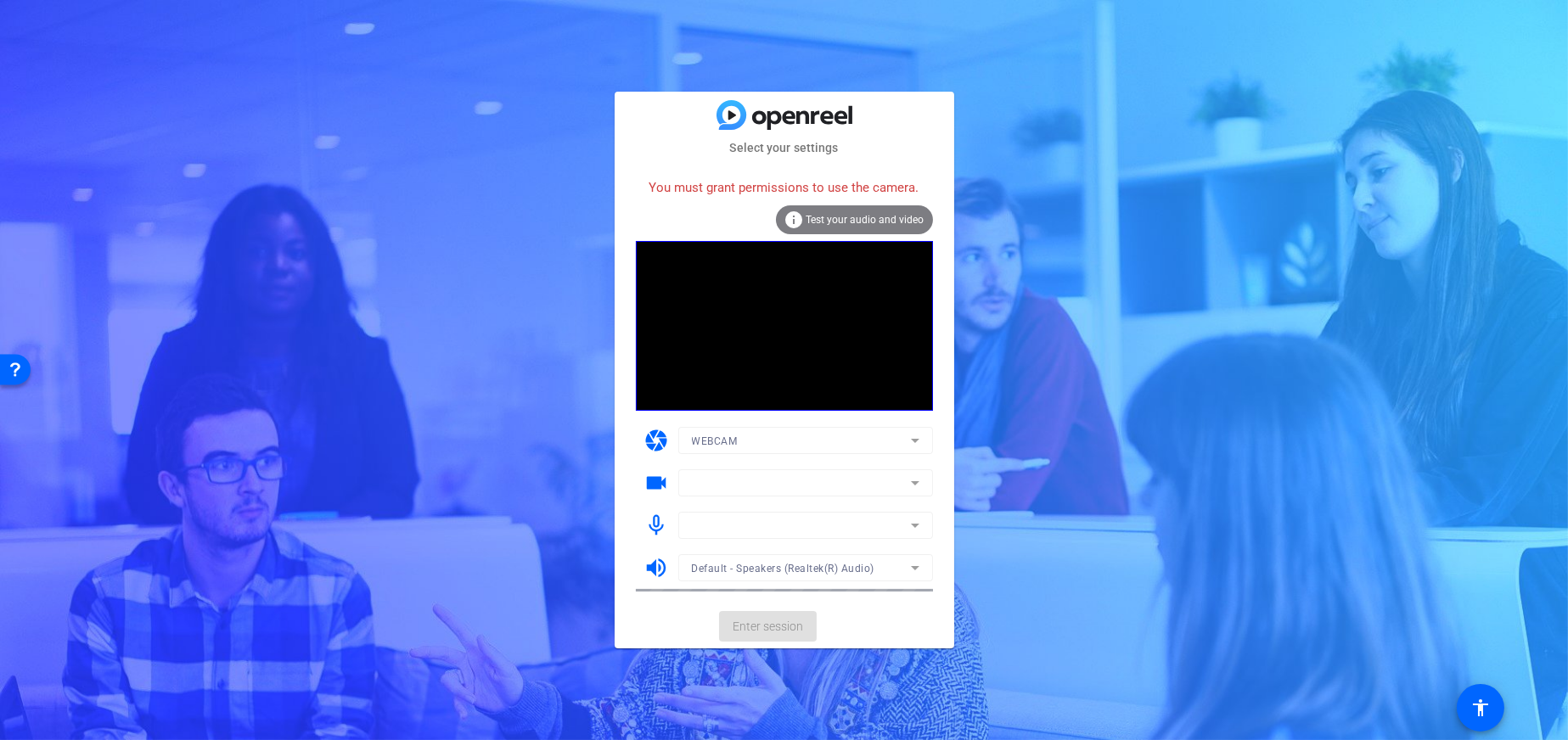
click at [813, 627] on mat-card-actions "Enter session" at bounding box center [784, 626] width 340 height 44
click at [777, 463] on div at bounding box center [805, 463] width 255 height 19
click at [792, 490] on div at bounding box center [801, 483] width 219 height 20
click at [869, 217] on span "Test your audio and video" at bounding box center [865, 219] width 118 height 12
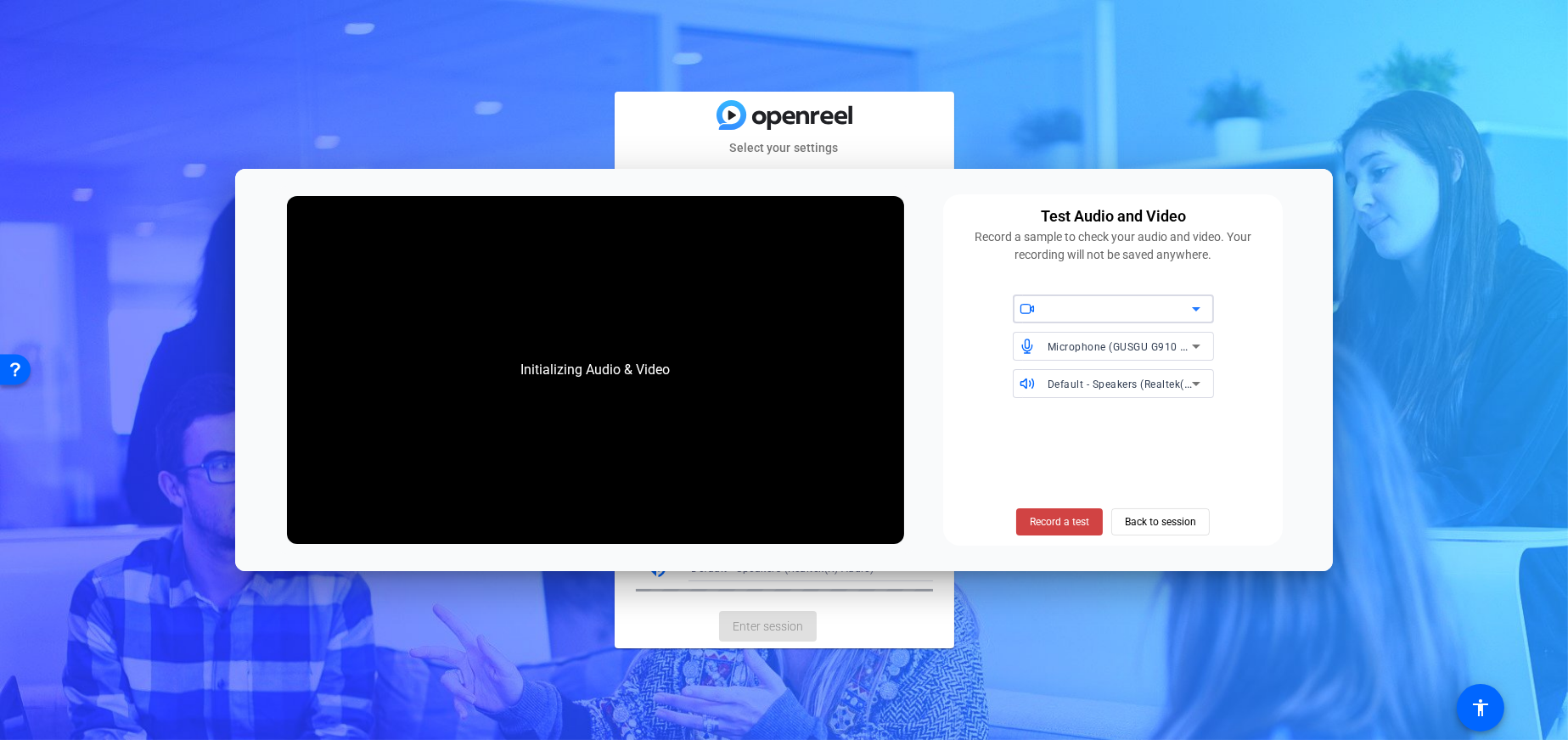
click at [1139, 309] on div at bounding box center [1120, 309] width 145 height 20
click at [1197, 311] on icon at bounding box center [1196, 309] width 20 height 20
click at [1154, 521] on span "Back to session" at bounding box center [1161, 522] width 71 height 32
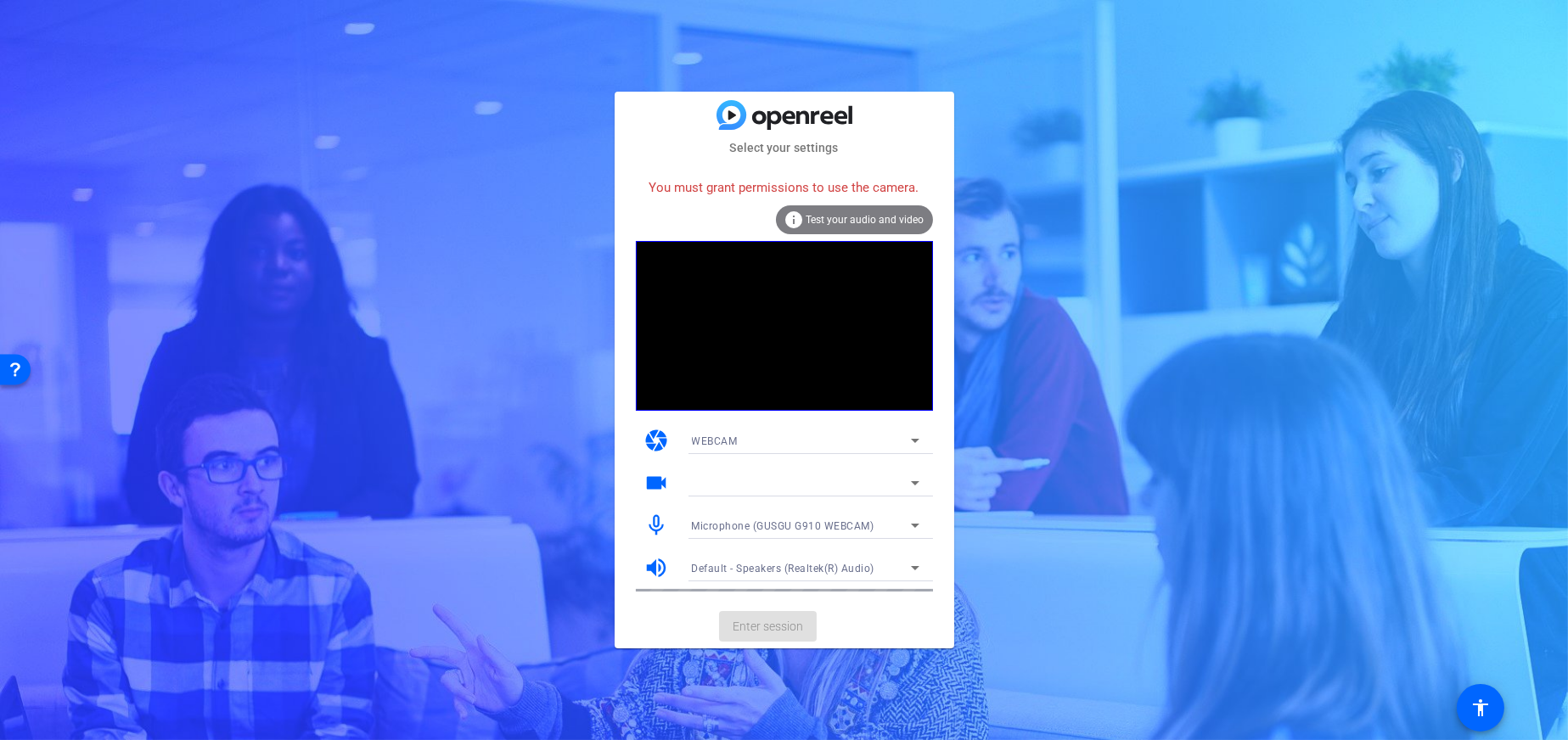
click at [837, 634] on mat-card-actions "Enter session" at bounding box center [784, 626] width 340 height 44
click at [792, 617] on mat-card-actions "Enter session" at bounding box center [784, 626] width 340 height 44
drag, startPoint x: 791, startPoint y: 612, endPoint x: 767, endPoint y: 492, distance: 122.4
click at [791, 610] on mat-card-actions "Enter session" at bounding box center [784, 626] width 340 height 44
click at [765, 480] on div at bounding box center [801, 483] width 219 height 20
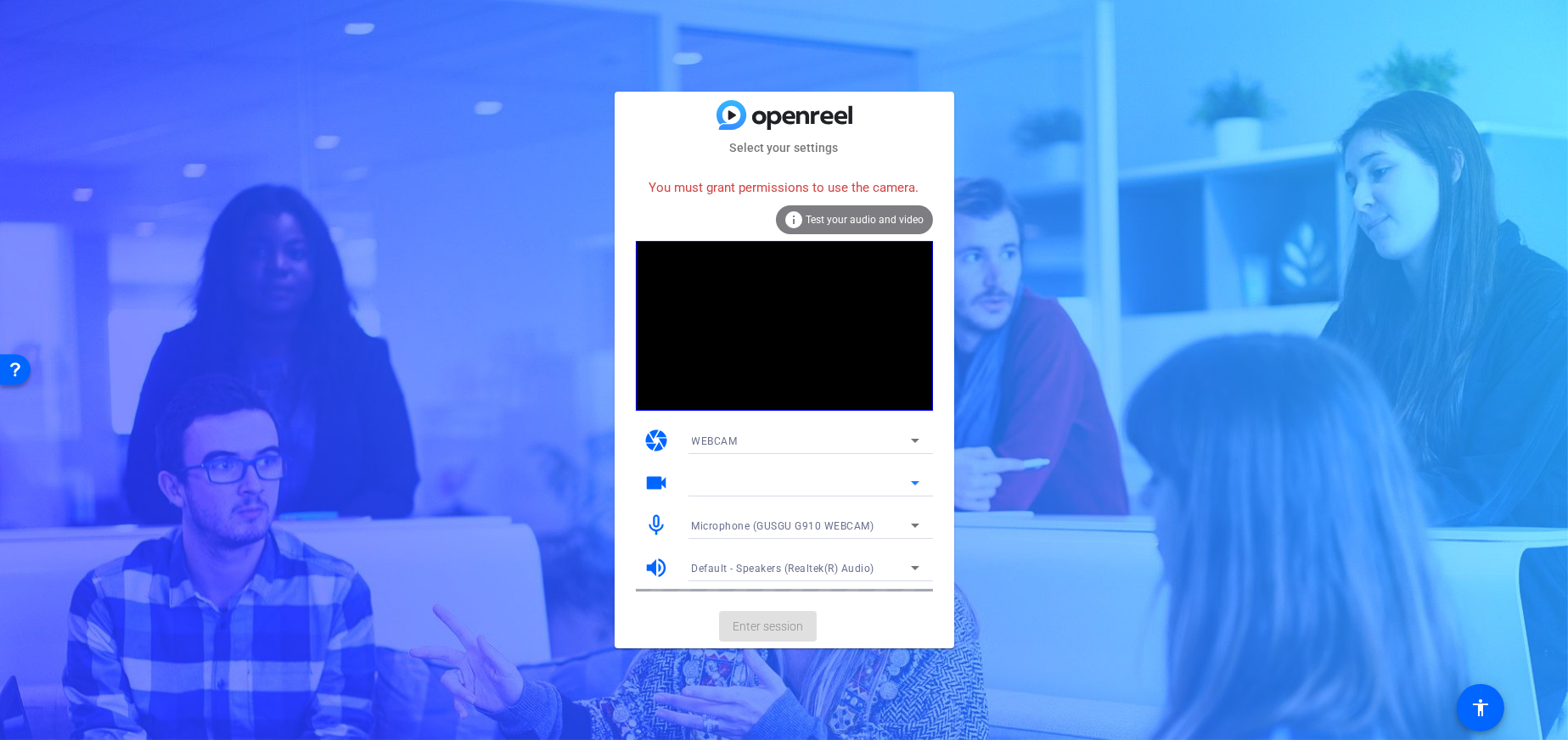
click at [764, 441] on div "WEBCAM" at bounding box center [801, 441] width 219 height 21
drag, startPoint x: 989, startPoint y: 264, endPoint x: 921, endPoint y: 249, distance: 69.6
click at [986, 266] on div at bounding box center [784, 370] width 1568 height 740
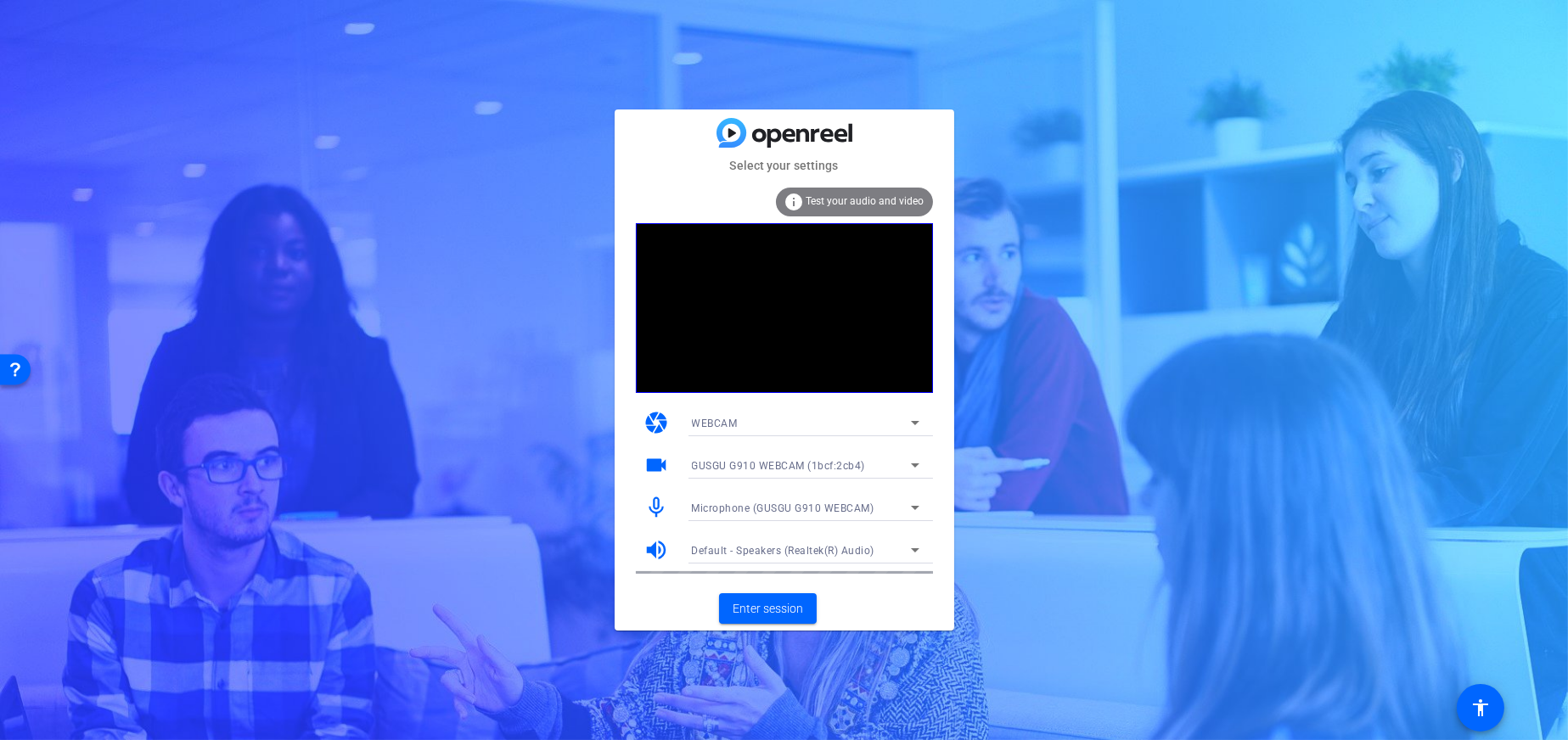
click at [745, 457] on div "GUSGU G910 WEBCAM (1bcf:2cb4)" at bounding box center [801, 466] width 219 height 21
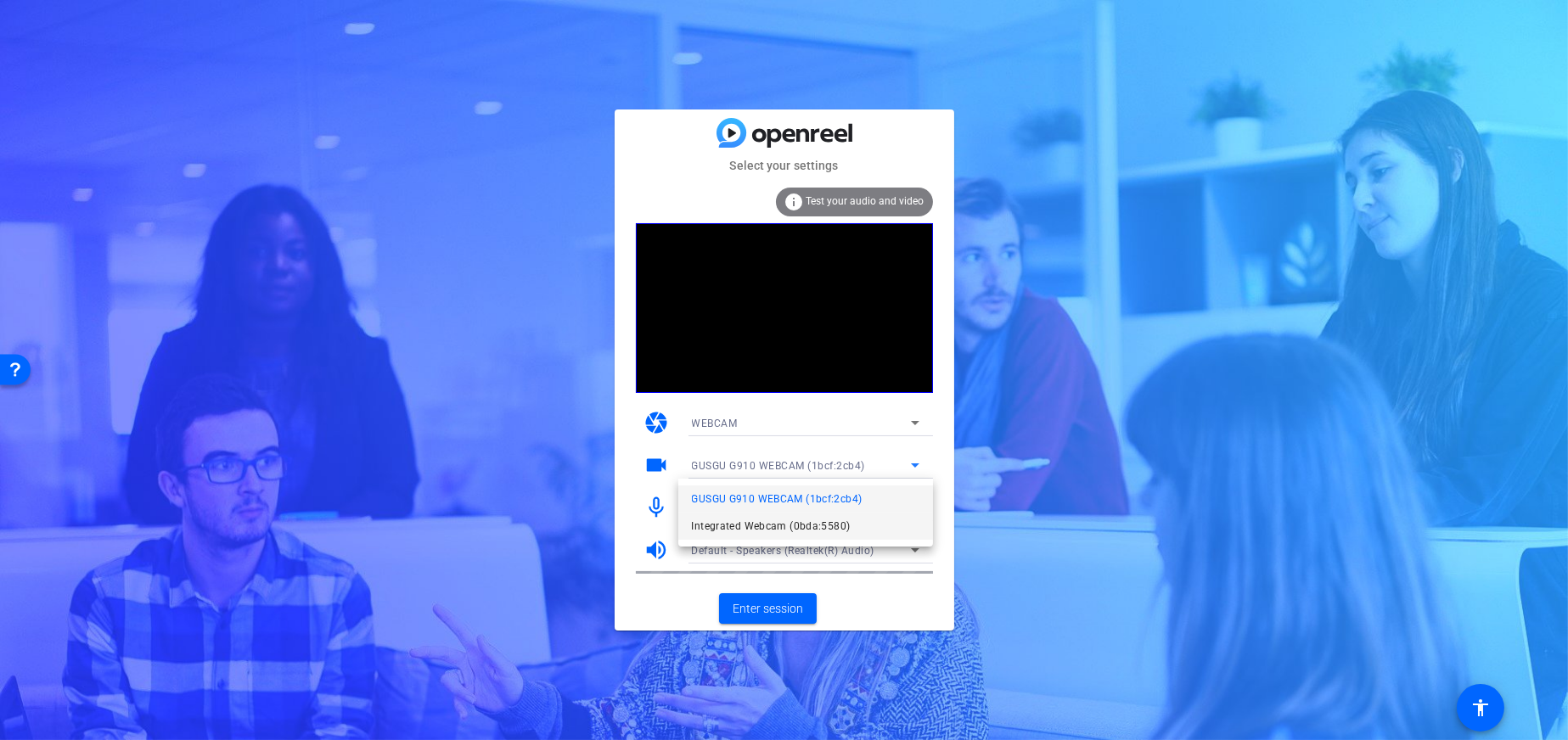
click at [742, 524] on span "Integrated Webcam (0bda:5580)" at bounding box center [771, 526] width 159 height 20
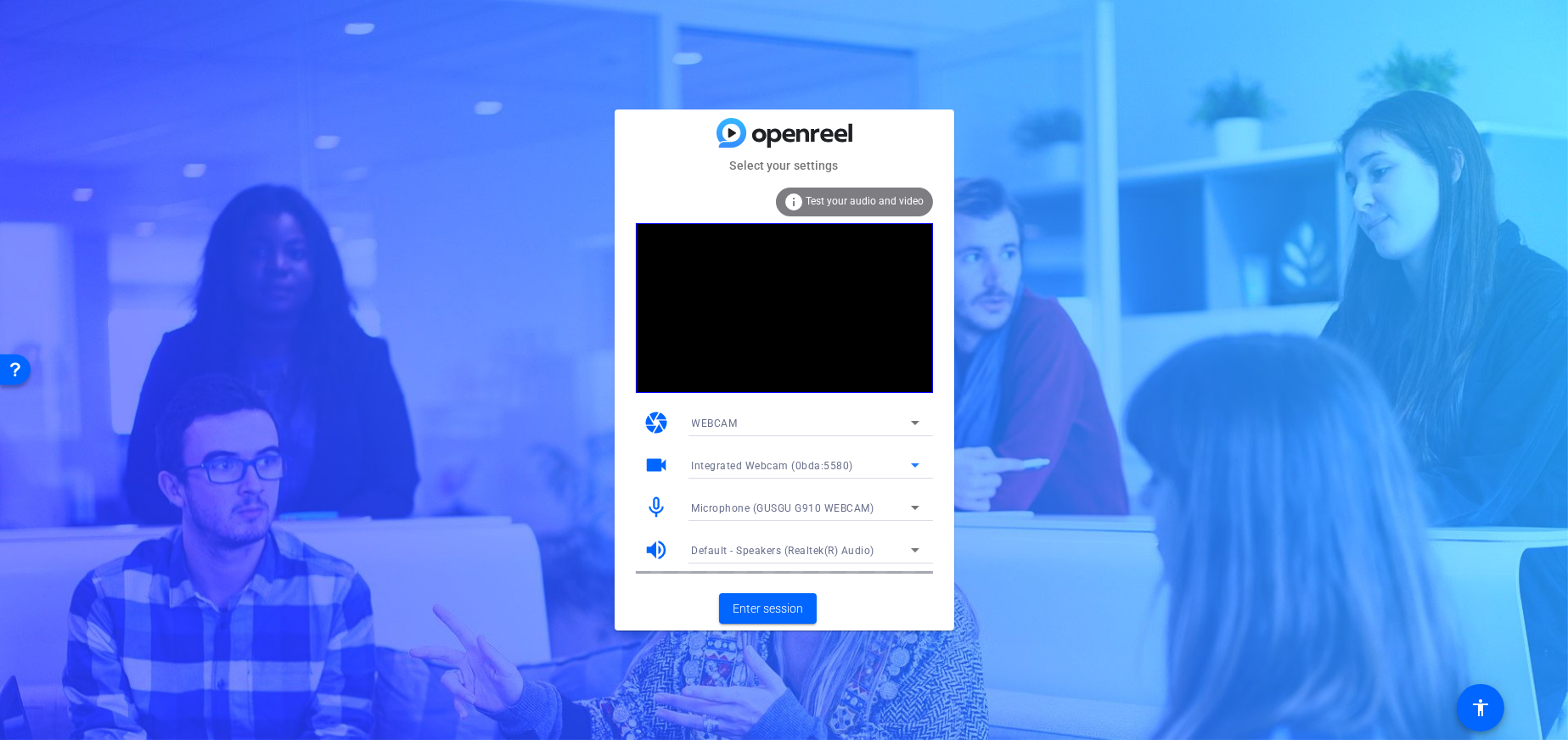
click at [830, 499] on div "Microphone (GUSGU G910 WEBCAM)" at bounding box center [801, 508] width 219 height 21
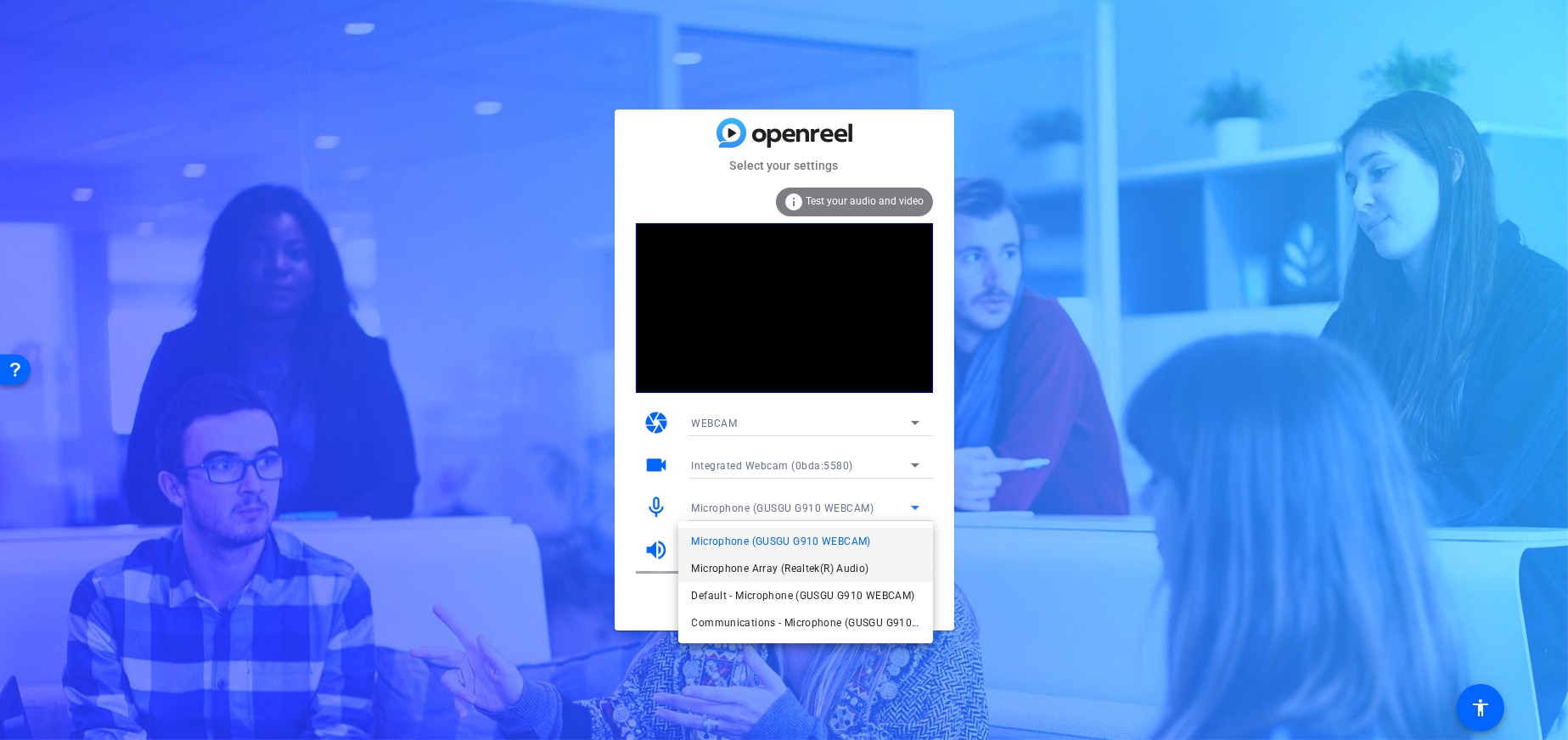
click at [855, 565] on span "Microphone Array (Realtek(R) Audio)" at bounding box center [781, 569] width 177 height 20
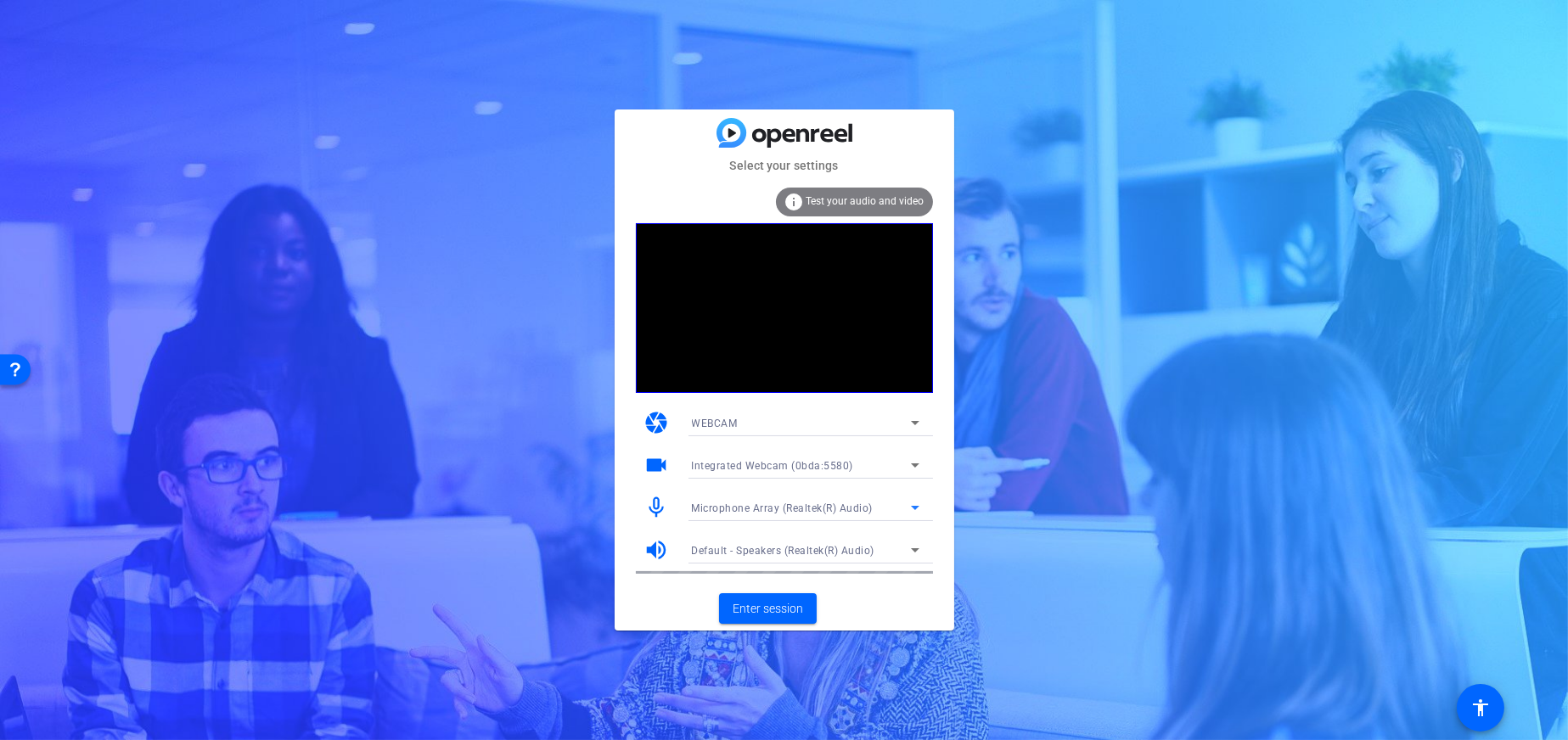
click at [850, 554] on span "Default - Speakers (Realtek(R) Audio)" at bounding box center [784, 550] width 184 height 12
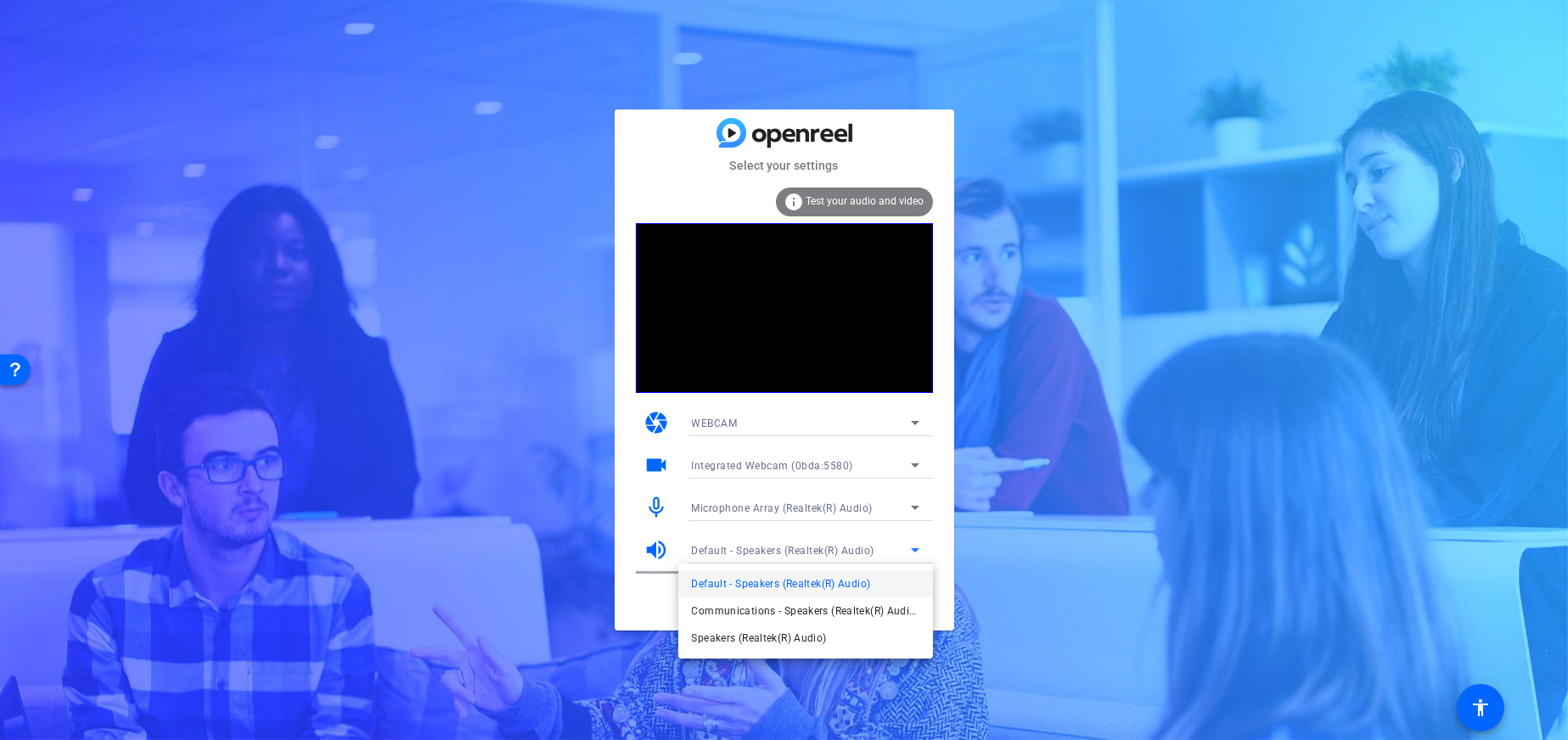
click at [637, 613] on div at bounding box center [784, 370] width 1568 height 740
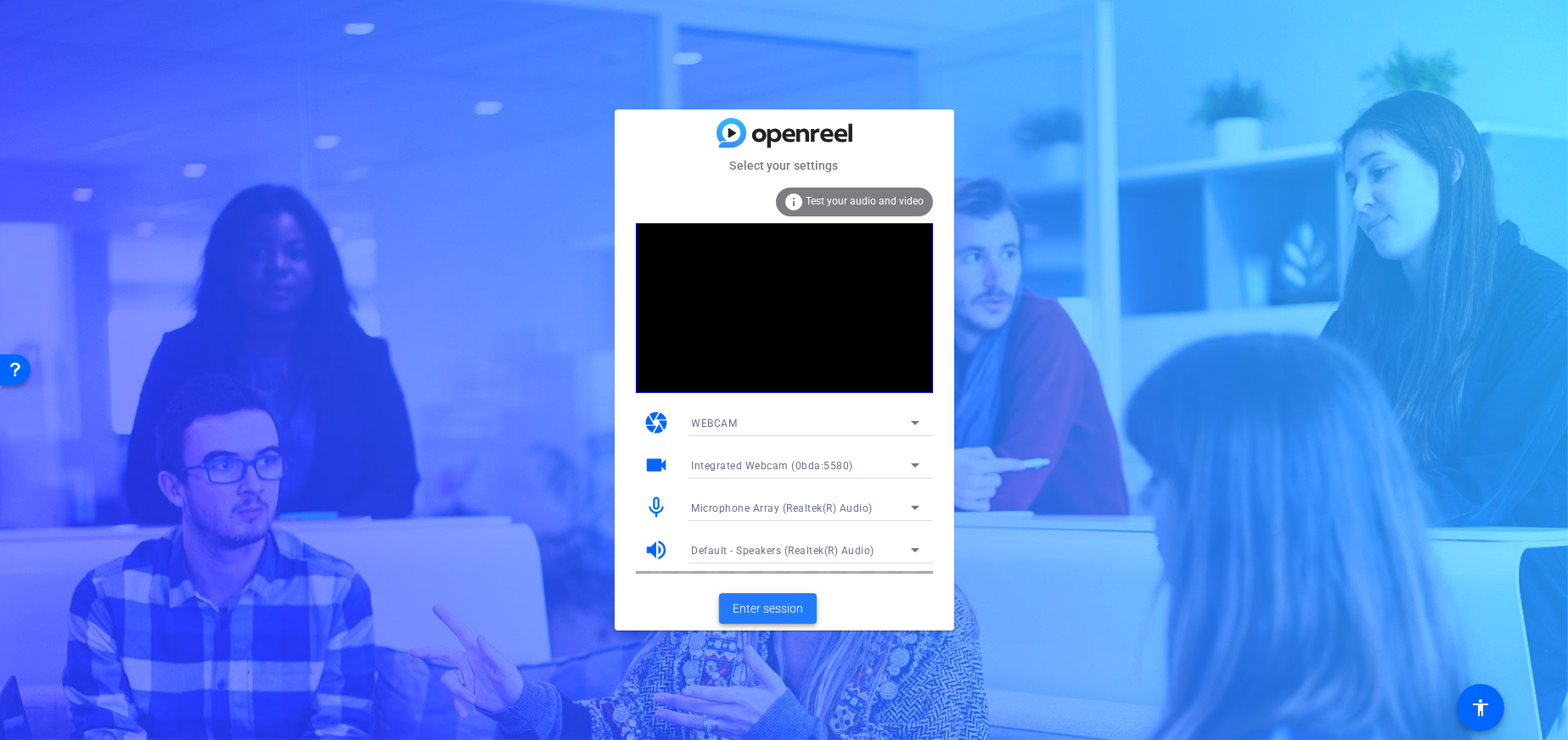
click at [771, 601] on span "Enter session" at bounding box center [768, 609] width 70 height 18
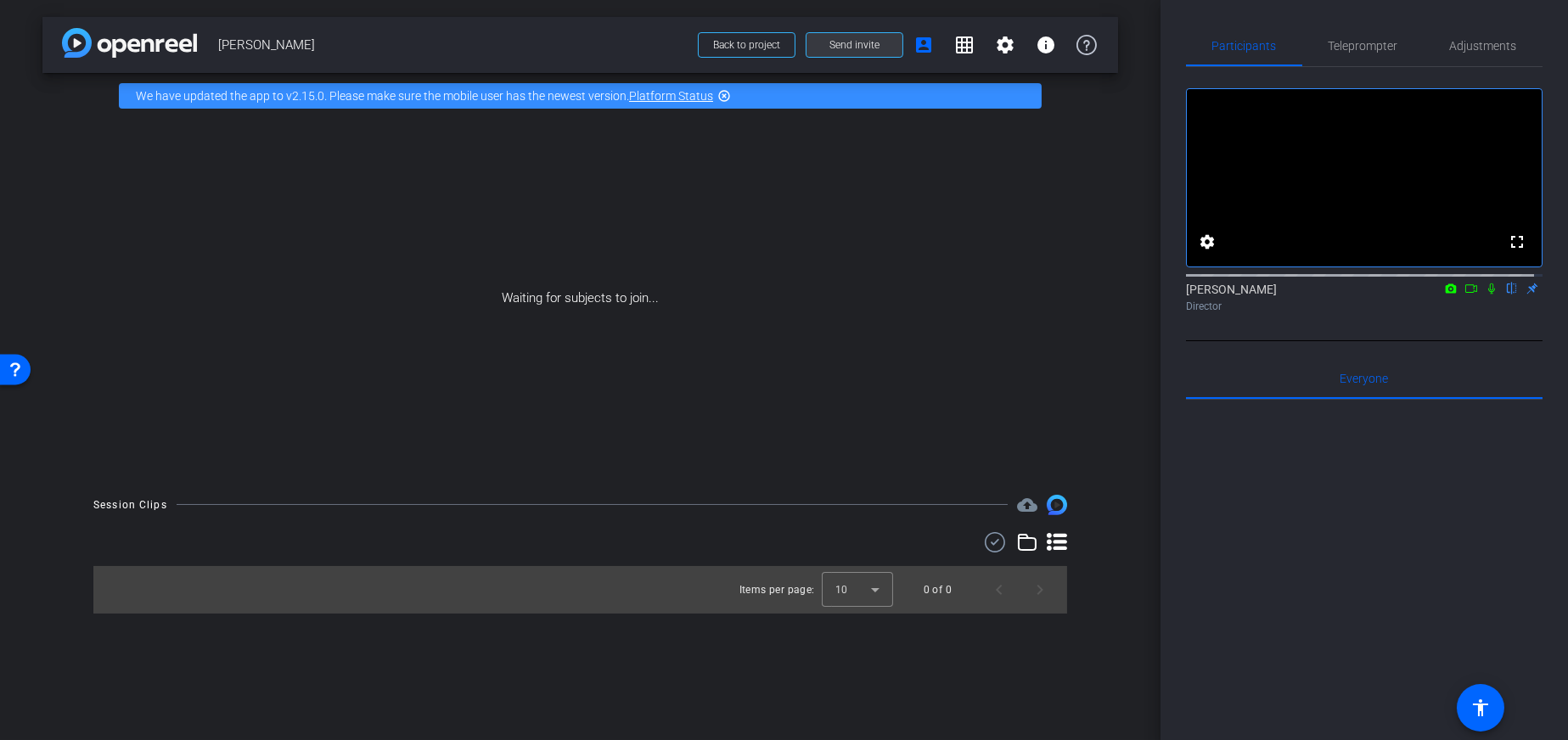
click at [834, 38] on span "Send invite" at bounding box center [855, 44] width 50 height 13
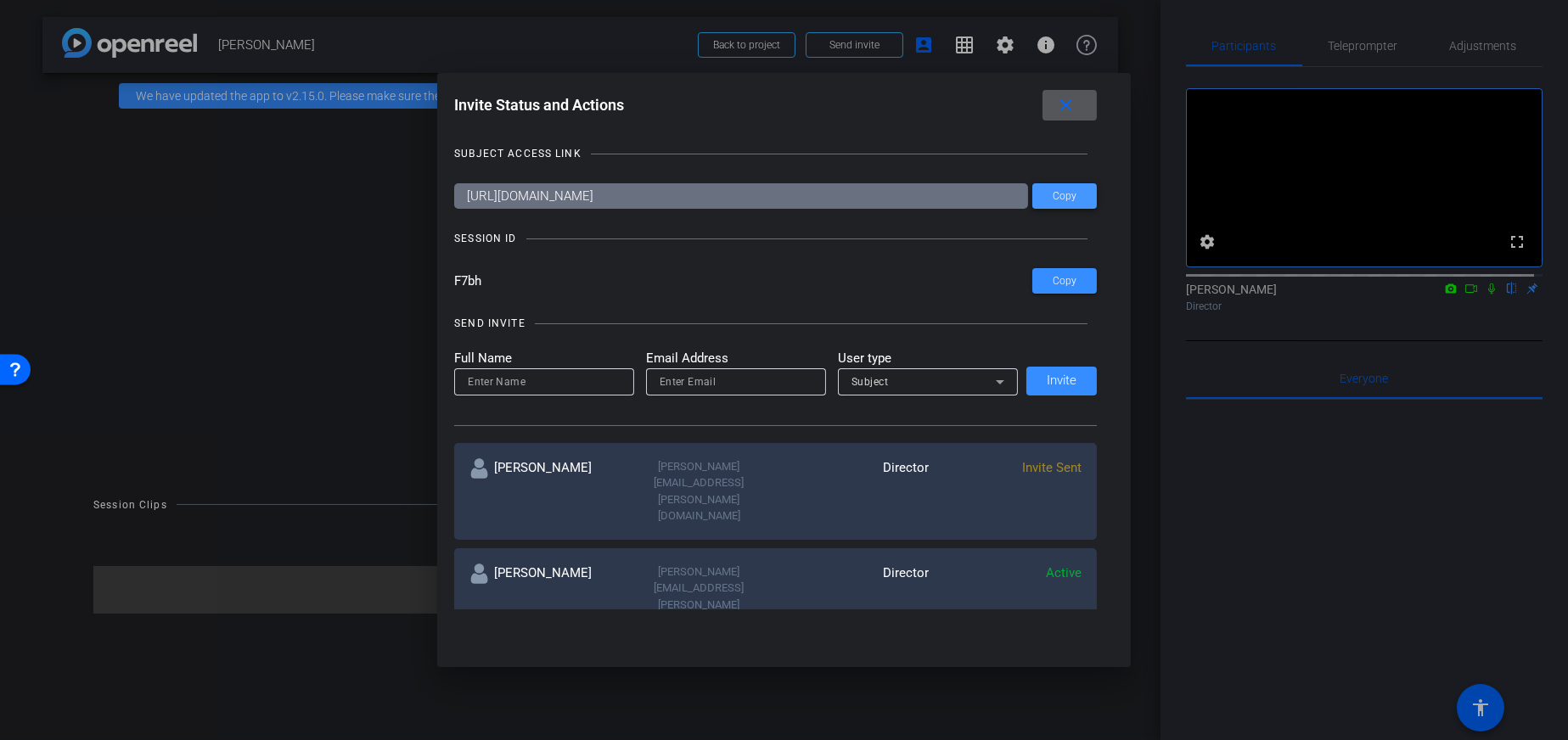
click at [1085, 197] on span at bounding box center [1064, 196] width 65 height 41
click at [1074, 198] on span at bounding box center [1064, 196] width 65 height 41
drag, startPoint x: 455, startPoint y: 286, endPoint x: 433, endPoint y: 284, distance: 22.1
click at [437, 284] on div "Invite Status and Actions close SUBJECT ACCESS LINK https://capture.openreel.co…" at bounding box center [784, 350] width 694 height 554
drag, startPoint x: 1080, startPoint y: 106, endPoint x: 494, endPoint y: 28, distance: 591.2
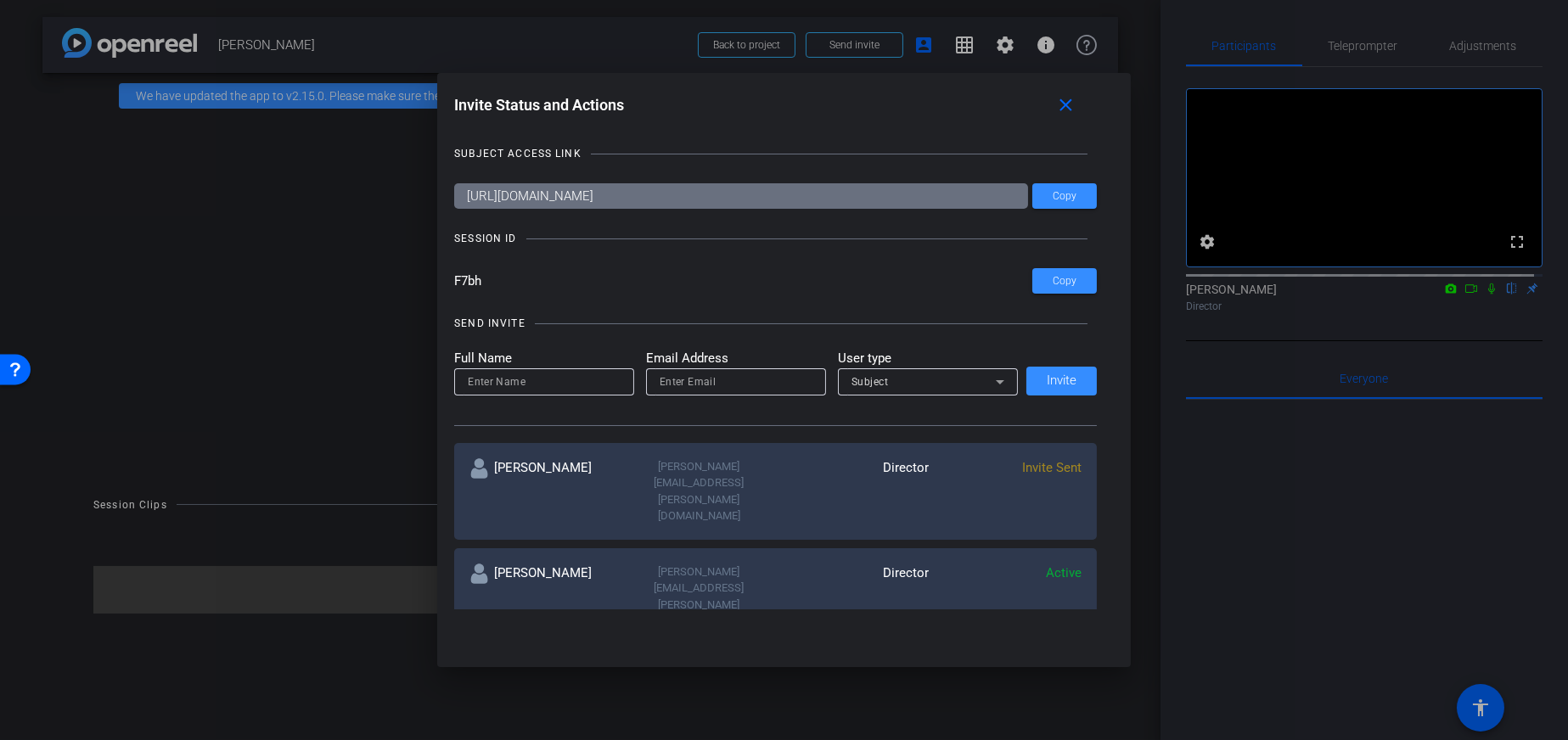
click at [1076, 106] on mat-icon "close" at bounding box center [1066, 106] width 21 height 21
